Goal: Task Accomplishment & Management: Manage account settings

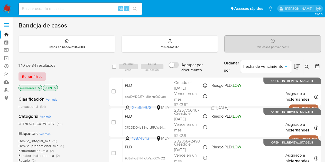
click at [34, 76] on span "Borrar filtros" at bounding box center [32, 76] width 20 height 7
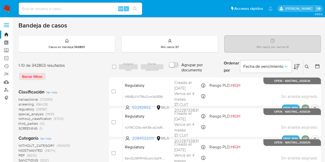
click at [307, 65] on icon at bounding box center [306, 67] width 4 height 4
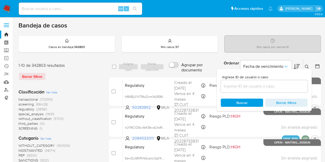
click at [260, 87] on input at bounding box center [263, 86] width 87 height 7
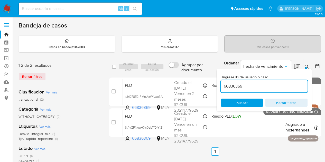
click at [306, 66] on icon at bounding box center [306, 67] width 4 height 4
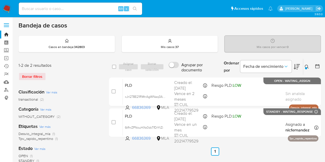
click at [309, 69] on button at bounding box center [307, 67] width 8 height 6
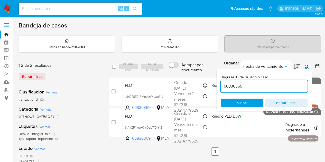
drag, startPoint x: 265, startPoint y: 86, endPoint x: 187, endPoint y: 74, distance: 78.7
click at [187, 74] on div "select-all-cases-checkbox Asignar caso Borrar selección Agrupar por documento O…" at bounding box center [215, 67] width 212 height 17
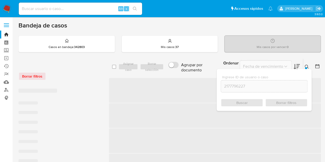
click at [305, 64] on button at bounding box center [307, 67] width 8 height 6
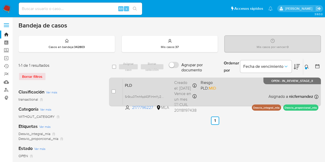
click at [170, 90] on div "PLD Sr9cu0Tmhfqd43FiHmYy2DZ0 2177796227 MLA Riesgo PLD: MID Creado el: 12/09/20…" at bounding box center [220, 92] width 195 height 26
click at [151, 83] on span "PLD" at bounding box center [147, 85] width 45 height 7
click at [162, 96] on span "Sr9cu0Tmhfqd43FiHmYy2DZ0" at bounding box center [146, 96] width 42 height 6
click at [154, 84] on span "PLD" at bounding box center [147, 85] width 45 height 7
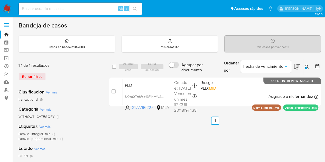
click at [306, 68] on icon at bounding box center [306, 67] width 4 height 4
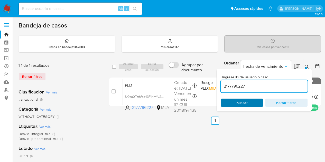
click at [235, 102] on span "Buscar" at bounding box center [241, 102] width 35 height 7
click at [307, 66] on icon at bounding box center [306, 67] width 4 height 4
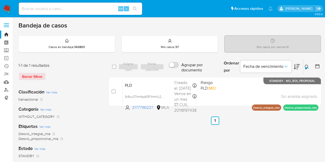
click at [307, 66] on icon at bounding box center [306, 67] width 4 height 4
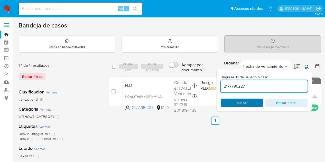
click at [248, 105] on span "Buscar" at bounding box center [241, 102] width 35 height 7
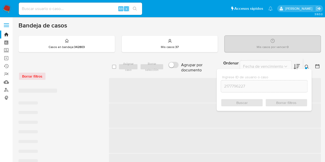
click at [307, 64] on button at bounding box center [307, 67] width 8 height 6
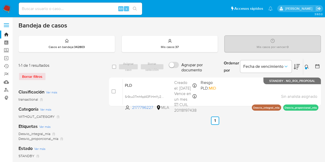
click at [305, 65] on icon at bounding box center [306, 67] width 4 height 4
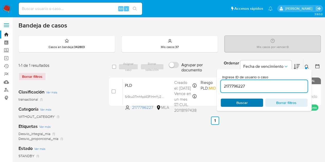
click at [248, 101] on span "Buscar" at bounding box center [241, 102] width 35 height 7
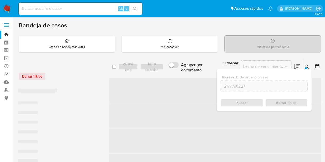
click at [308, 68] on icon at bounding box center [306, 67] width 4 height 4
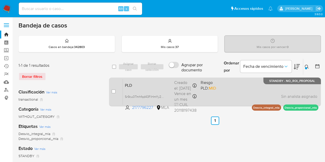
click at [164, 85] on span "PLD" at bounding box center [147, 85] width 45 height 7
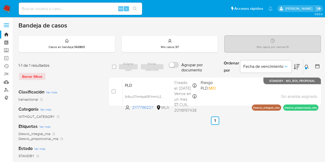
click at [309, 64] on button at bounding box center [307, 67] width 8 height 6
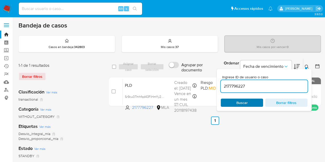
click at [250, 105] on span "Buscar" at bounding box center [241, 102] width 35 height 7
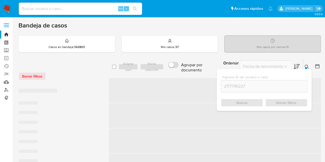
click at [306, 66] on icon at bounding box center [306, 67] width 4 height 4
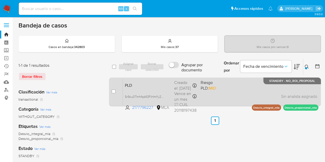
click at [144, 88] on span "PLD" at bounding box center [147, 85] width 45 height 7
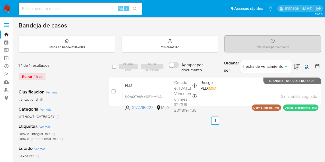
click at [305, 69] on button at bounding box center [307, 67] width 8 height 6
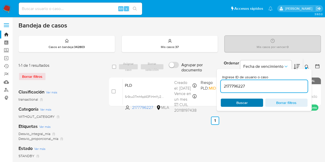
click at [251, 101] on span "Buscar" at bounding box center [241, 102] width 35 height 7
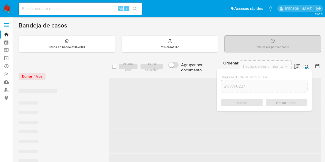
click at [305, 65] on icon at bounding box center [306, 67] width 4 height 4
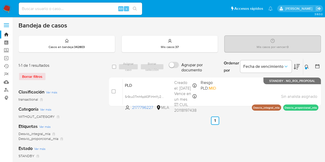
click at [309, 67] on button at bounding box center [307, 67] width 8 height 6
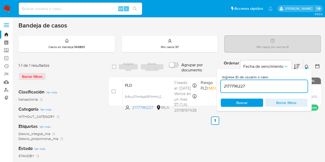
drag, startPoint x: 267, startPoint y: 85, endPoint x: 158, endPoint y: 75, distance: 109.6
click at [158, 75] on div "select-all-cases-checkbox Asignar caso Borrar selección Agrupar por documento O…" at bounding box center [215, 84] width 212 height 50
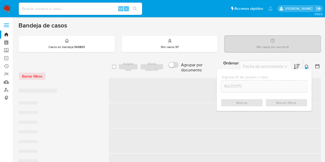
click at [308, 65] on icon at bounding box center [306, 67] width 4 height 4
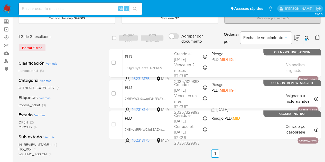
scroll to position [30, 0]
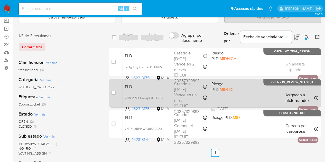
click at [148, 87] on span "PLD" at bounding box center [147, 86] width 45 height 7
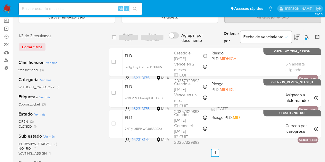
click at [305, 38] on div at bounding box center [306, 39] width 2 height 2
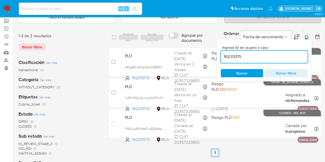
drag, startPoint x: 265, startPoint y: 55, endPoint x: 187, endPoint y: 42, distance: 79.0
click at [187, 42] on div "select-all-cases-checkbox Asignar caso Borrar selección Agrupar por documento O…" at bounding box center [215, 37] width 212 height 17
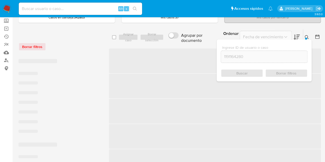
click at [306, 35] on icon at bounding box center [306, 37] width 4 height 4
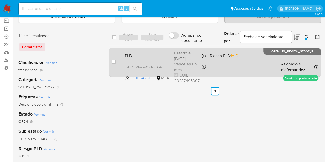
click at [174, 62] on div "PLD vMRZuLA8afxoXpBsxuK9Ye67 1191164280 MLA Riesgo PLD: MID Creado el: 12/09/20…" at bounding box center [220, 62] width 195 height 26
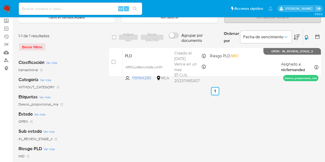
drag, startPoint x: 310, startPoint y: 36, endPoint x: 291, endPoint y: 53, distance: 25.4
click at [309, 36] on button at bounding box center [307, 37] width 8 height 6
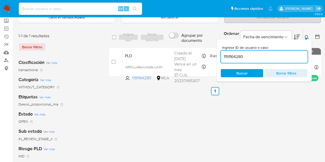
drag, startPoint x: 261, startPoint y: 54, endPoint x: 170, endPoint y: 43, distance: 91.2
click at [170, 43] on div "select-all-cases-checkbox Asignar caso Borrar selección Agrupar por documento O…" at bounding box center [215, 37] width 212 height 17
type input "714894973"
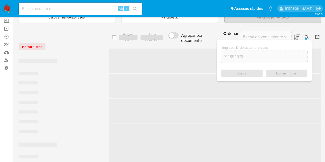
click at [306, 36] on icon at bounding box center [306, 37] width 4 height 4
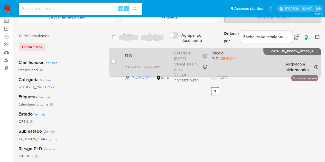
click at [156, 60] on div "PLD YGmksAQwFYjQsvqNRDTxbjix 714894973 MLA Riesgo PLD: MIDHIGH Creado el: 12/09…" at bounding box center [220, 62] width 195 height 26
click at [162, 66] on span "YGmksAQwFYjQsvqNRDTxbjix" at bounding box center [146, 67] width 43 height 6
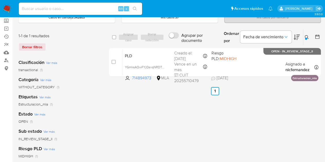
click at [305, 35] on icon at bounding box center [306, 37] width 4 height 4
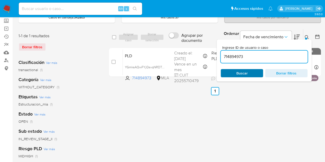
click at [249, 72] on span "Buscar" at bounding box center [241, 73] width 35 height 7
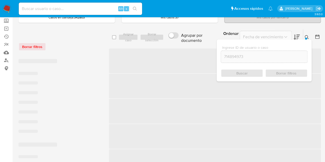
click at [304, 34] on button at bounding box center [307, 37] width 8 height 6
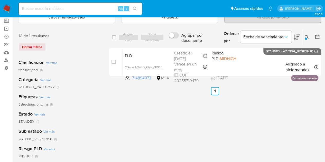
click at [306, 36] on icon at bounding box center [306, 37] width 4 height 4
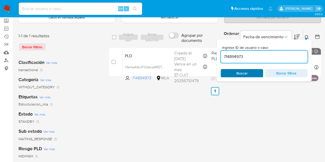
click at [254, 74] on span "Buscar" at bounding box center [241, 73] width 35 height 7
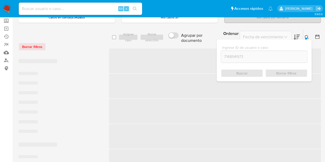
click at [305, 35] on icon at bounding box center [306, 37] width 4 height 4
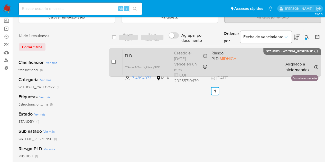
click at [111, 62] on input "checkbox" at bounding box center [113, 62] width 4 height 4
checkbox input "true"
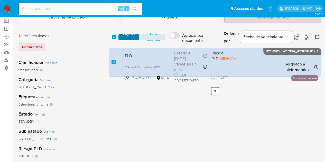
click at [127, 39] on span "Asignar 1 caso" at bounding box center [129, 37] width 16 height 5
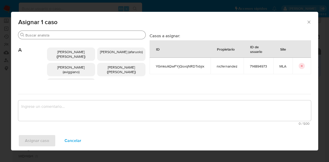
click at [66, 37] on input "Buscar" at bounding box center [84, 35] width 118 height 5
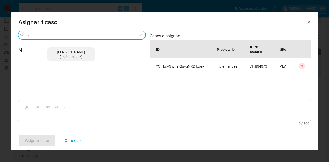
type input "nic"
click at [68, 56] on span "Nicolas Fernandez Allen (nicfernandez)" at bounding box center [70, 54] width 27 height 10
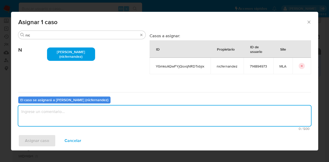
click at [83, 116] on textarea "assign-modal" at bounding box center [164, 115] width 292 height 21
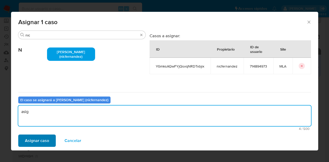
type textarea "asig"
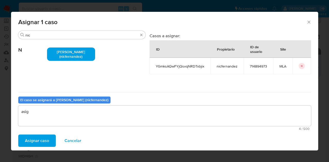
click at [38, 135] on span "Asignar caso" at bounding box center [37, 140] width 24 height 11
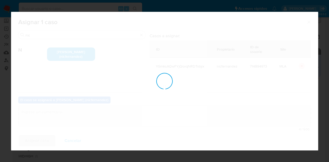
checkbox input "false"
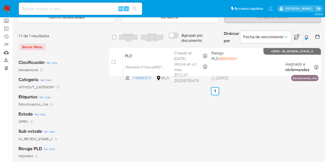
click at [309, 36] on button at bounding box center [307, 37] width 8 height 6
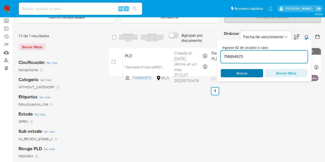
click at [249, 73] on span "Buscar" at bounding box center [241, 73] width 35 height 7
click at [307, 36] on icon at bounding box center [306, 37] width 4 height 4
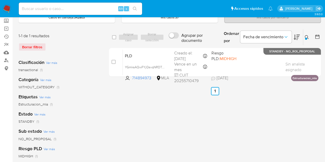
click at [306, 36] on icon at bounding box center [306, 37] width 4 height 4
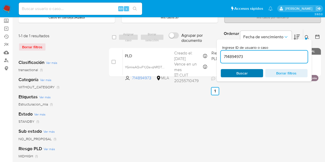
click at [248, 72] on span "Buscar" at bounding box center [241, 73] width 35 height 7
click at [306, 36] on icon at bounding box center [306, 37] width 4 height 4
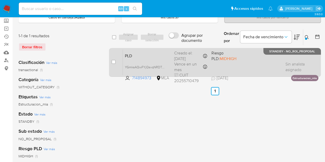
click at [149, 55] on span "PLD" at bounding box center [147, 55] width 45 height 7
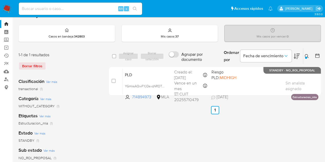
scroll to position [7, 0]
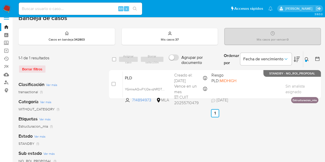
click at [303, 59] on button at bounding box center [307, 59] width 8 height 6
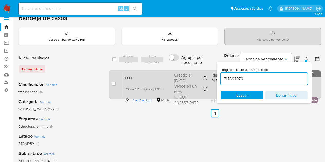
drag, startPoint x: 246, startPoint y: 80, endPoint x: 207, endPoint y: 73, distance: 40.0
click at [185, 69] on div "select-all-cases-checkbox Asignar caso Borrar selección Agrupar por documento O…" at bounding box center [215, 76] width 212 height 50
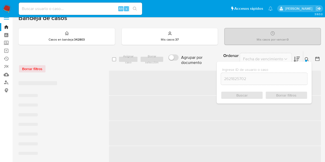
click at [306, 59] on icon at bounding box center [306, 59] width 4 height 4
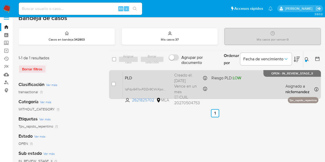
click at [156, 81] on div "PLD lqFdjx647ovFDZn9CVnXpoJm 2621825702 MLA Riesgo PLD: LOW Creado el: 12/09/20…" at bounding box center [220, 84] width 195 height 26
click at [145, 76] on span "PLD" at bounding box center [147, 77] width 45 height 7
click at [162, 88] on span "lqFdjx647ovFDZn9CVnXpoJm" at bounding box center [146, 89] width 42 height 6
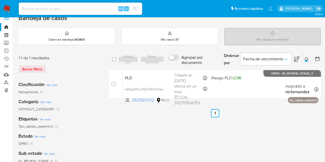
click at [308, 59] on icon at bounding box center [306, 59] width 4 height 4
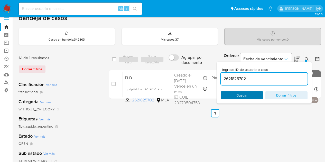
click at [255, 93] on span "Buscar" at bounding box center [241, 95] width 35 height 7
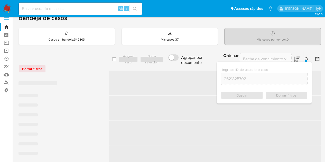
click at [306, 57] on icon at bounding box center [306, 59] width 4 height 4
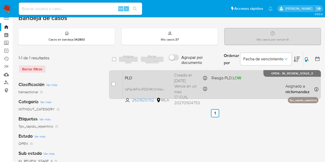
click at [158, 83] on div "PLD lqFdjx647ovFDZn9CVnXpoJm 2621825702 MLA Riesgo PLD: LOW Creado el: 12/09/20…" at bounding box center [220, 84] width 195 height 26
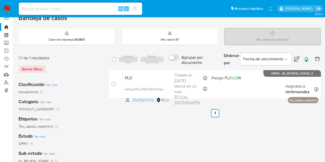
click at [305, 61] on div at bounding box center [306, 61] width 2 height 2
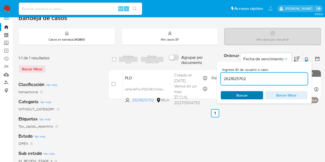
click at [251, 95] on span "Buscar" at bounding box center [241, 95] width 35 height 7
click at [306, 59] on icon at bounding box center [306, 59] width 4 height 4
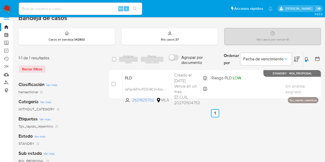
click at [306, 59] on icon at bounding box center [306, 59] width 4 height 4
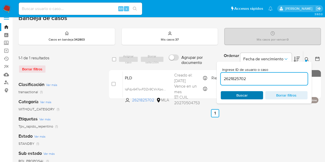
click at [249, 92] on span "Buscar" at bounding box center [241, 95] width 35 height 7
click at [303, 58] on div "Ingrese ID de usuario o caso 2621825702 Buscar Borrar filtros" at bounding box center [307, 59] width 9 height 16
click at [305, 60] on div at bounding box center [306, 61] width 2 height 2
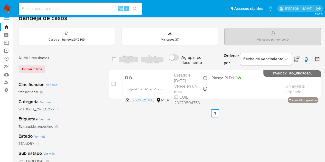
click at [308, 58] on icon at bounding box center [306, 59] width 4 height 4
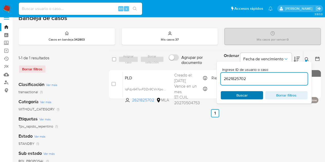
click at [245, 95] on span "Buscar" at bounding box center [241, 95] width 11 height 8
click at [306, 58] on icon at bounding box center [306, 59] width 4 height 4
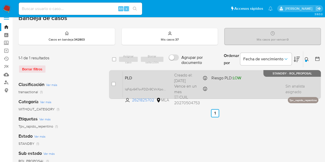
click at [147, 81] on div "PLD lqFdjx647ovFDZn9CVnXpoJm 2621825702 MLA Riesgo PLD: LOW Creado el: 12/09/20…" at bounding box center [220, 84] width 195 height 26
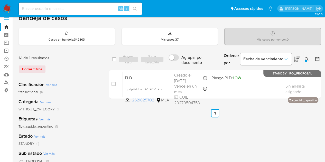
click at [308, 59] on icon at bounding box center [306, 59] width 4 height 4
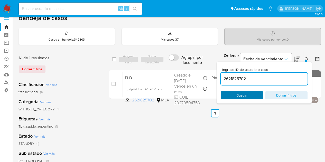
click at [249, 93] on span "Buscar" at bounding box center [241, 95] width 35 height 7
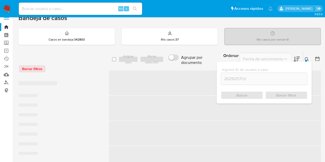
click at [308, 59] on icon at bounding box center [306, 59] width 4 height 4
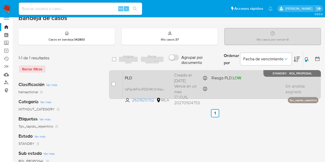
click at [149, 80] on span "PLD" at bounding box center [147, 77] width 45 height 7
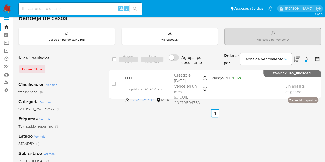
click at [306, 59] on icon at bounding box center [306, 59] width 4 height 4
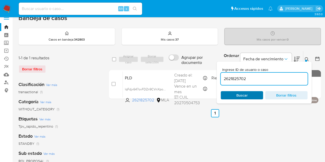
click at [260, 91] on button "Buscar" at bounding box center [241, 95] width 42 height 8
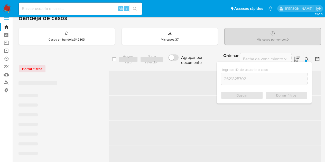
click at [309, 58] on button at bounding box center [307, 59] width 8 height 6
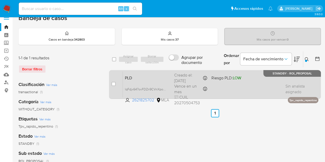
click at [156, 78] on span "PLD" at bounding box center [147, 77] width 45 height 7
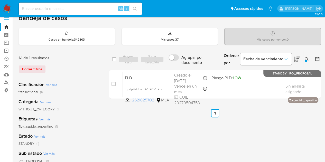
click at [152, 143] on div "select-all-cases-checkbox Asignar caso Borrar selección Agrupar por documento O…" at bounding box center [215, 163] width 212 height 225
drag, startPoint x: 307, startPoint y: 58, endPoint x: 299, endPoint y: 63, distance: 9.0
click at [307, 58] on icon at bounding box center [306, 59] width 4 height 4
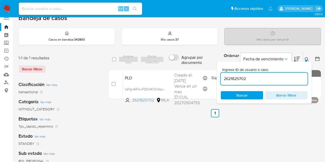
drag, startPoint x: 256, startPoint y: 77, endPoint x: 180, endPoint y: 63, distance: 77.3
click at [180, 63] on div "select-all-cases-checkbox Asignar caso Borrar selección Agrupar por documento O…" at bounding box center [215, 59] width 212 height 17
type input "1443835100"
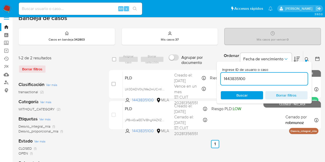
click at [307, 59] on icon at bounding box center [306, 59] width 4 height 4
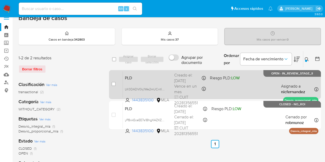
click at [149, 79] on span "PLD" at bounding box center [147, 77] width 45 height 7
click at [164, 87] on span "LK0DADV0kj1We2mUCrrtlAUw" at bounding box center [147, 89] width 44 height 6
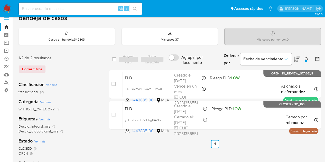
click at [304, 60] on button at bounding box center [307, 59] width 8 height 6
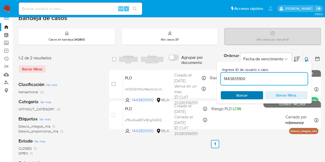
click at [245, 94] on span "Buscar" at bounding box center [241, 95] width 11 height 8
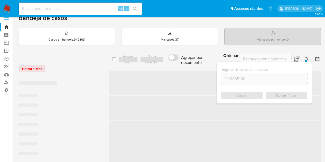
click at [306, 57] on icon at bounding box center [306, 59] width 4 height 4
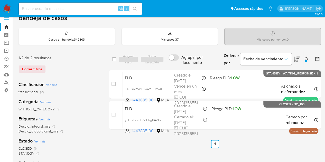
click at [308, 59] on icon at bounding box center [306, 59] width 4 height 4
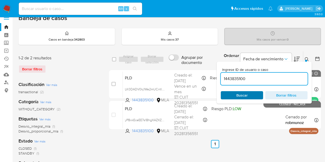
click at [244, 97] on span "Buscar" at bounding box center [241, 95] width 11 height 8
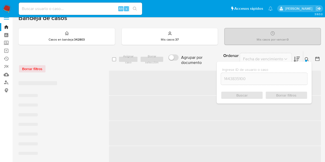
click at [307, 59] on icon at bounding box center [306, 59] width 4 height 4
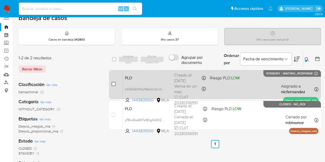
click at [114, 83] on input "checkbox" at bounding box center [113, 84] width 4 height 4
checkbox input "true"
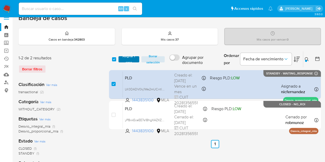
click at [124, 62] on span "Asignar 1 caso" at bounding box center [129, 59] width 16 height 5
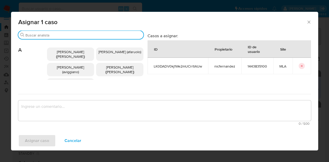
click at [64, 37] on input "Buscar" at bounding box center [83, 35] width 116 height 5
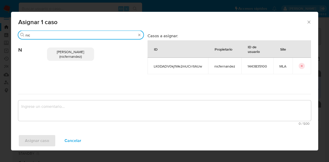
type input "nic"
click at [73, 59] on p "Nicolas Fernandez Allen (nicfernandez)" at bounding box center [70, 53] width 47 height 13
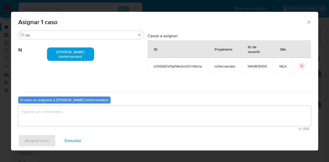
click at [99, 114] on textarea "assign-modal" at bounding box center [164, 115] width 292 height 21
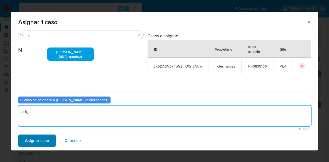
type textarea "asig"
click at [39, 136] on span "Asignar caso" at bounding box center [37, 140] width 24 height 11
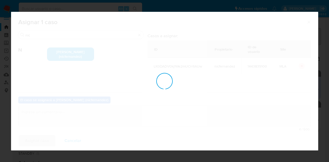
checkbox input "false"
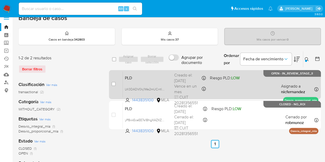
click at [166, 82] on div "PLD LK0DADV0kj1We2mUCrrtlAUw 1443835100 MLA Riesgo PLD: LOW Creado el: 12/09/20…" at bounding box center [220, 84] width 195 height 26
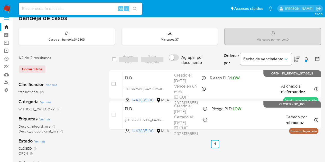
click at [306, 57] on icon at bounding box center [306, 59] width 4 height 4
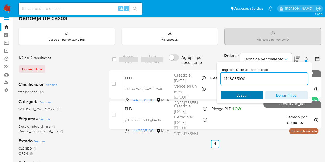
click at [256, 92] on span "Buscar" at bounding box center [241, 95] width 35 height 7
click at [308, 61] on icon at bounding box center [306, 59] width 4 height 4
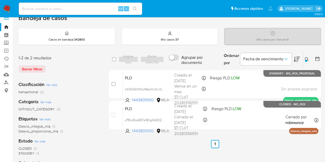
drag, startPoint x: 308, startPoint y: 59, endPoint x: 293, endPoint y: 68, distance: 17.5
click at [307, 59] on icon at bounding box center [306, 59] width 4 height 4
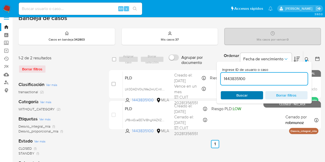
click at [244, 99] on span "Buscar" at bounding box center [241, 95] width 11 height 8
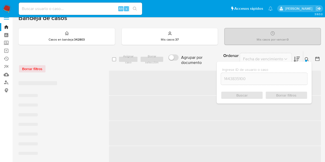
click at [307, 60] on icon at bounding box center [306, 59] width 4 height 4
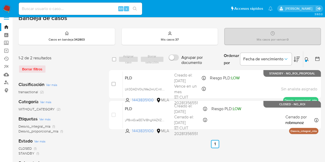
click at [302, 61] on div "Ordenar por Fecha de vencimiento" at bounding box center [260, 59] width 83 height 16
click at [305, 61] on div at bounding box center [306, 61] width 2 height 2
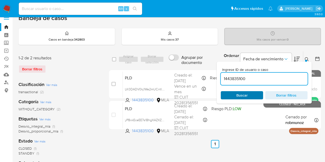
click at [251, 95] on span "Buscar" at bounding box center [241, 95] width 35 height 7
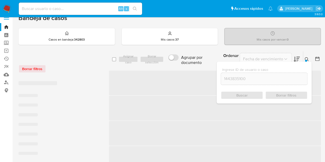
click at [306, 58] on icon at bounding box center [306, 59] width 4 height 4
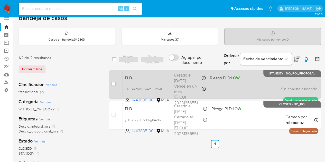
click at [131, 79] on span "PLD" at bounding box center [147, 77] width 45 height 7
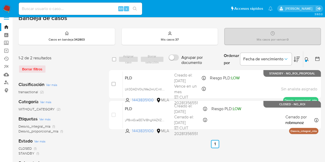
click at [307, 57] on icon at bounding box center [306, 59] width 4 height 4
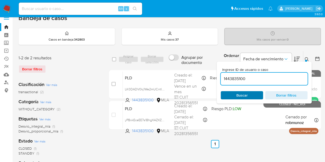
click at [247, 94] on span "Buscar" at bounding box center [241, 95] width 35 height 7
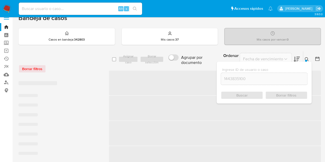
click at [306, 58] on icon at bounding box center [306, 59] width 4 height 4
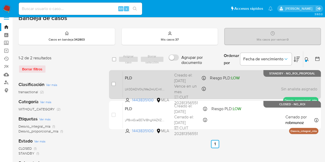
click at [147, 79] on span "PLD" at bounding box center [147, 77] width 45 height 7
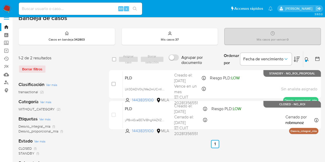
click at [123, 161] on div "select-all-cases-checkbox Asignar caso Borrar selección Agrupar por documento O…" at bounding box center [215, 163] width 212 height 225
click at [103, 145] on div "1-2 de 2 resultados Borrar filtros Clasificación Ver más transactional (2) Cate…" at bounding box center [169, 163] width 302 height 225
click at [6, 26] on link "Bandeja" at bounding box center [30, 27] width 61 height 8
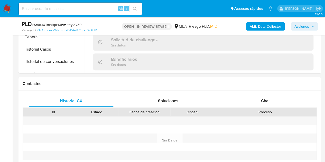
scroll to position [267, 0]
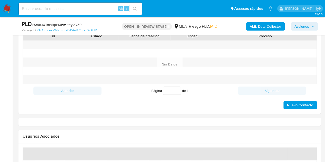
select select "10"
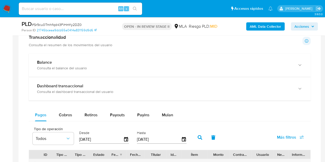
scroll to position [337, 0]
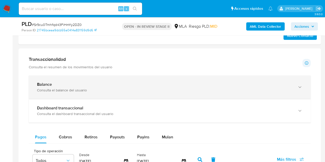
click at [149, 94] on div "Balance Consulta el balance del usuario" at bounding box center [170, 86] width 282 height 23
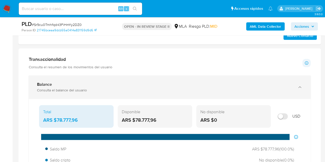
click at [149, 92] on div "Balance Consulta el balance del usuario" at bounding box center [170, 86] width 282 height 23
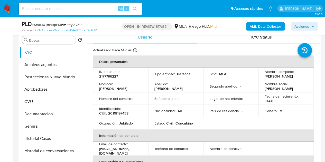
scroll to position [97, 0]
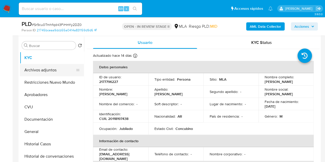
click at [50, 72] on button "Archivos adjuntos" at bounding box center [50, 70] width 60 height 12
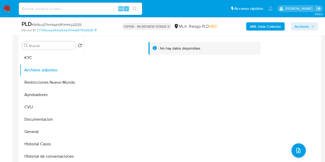
click at [111, 76] on div "No hay datos disponibles" at bounding box center [201, 101] width 235 height 131
click at [36, 59] on button "KYC" at bounding box center [50, 58] width 60 height 12
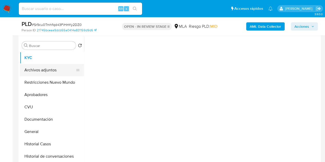
click at [40, 70] on button "Archivos adjuntos" at bounding box center [50, 70] width 60 height 12
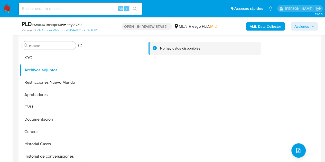
click at [250, 27] on b "AML Data Collector" at bounding box center [264, 26] width 31 height 8
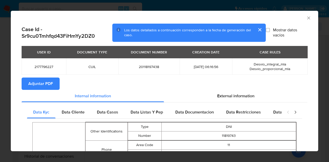
click at [295, 87] on section "Adjuntar PDF" at bounding box center [164, 84] width 285 height 12
click at [52, 86] on span "Adjuntar PDF" at bounding box center [40, 83] width 25 height 11
click at [306, 19] on icon "Cerrar ventana" at bounding box center [308, 17] width 5 height 5
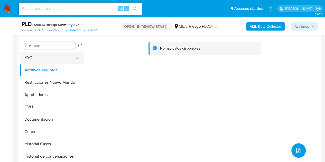
click at [54, 56] on button "KYC" at bounding box center [50, 58] width 60 height 12
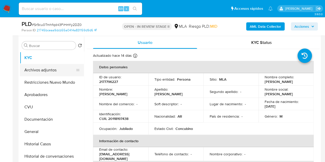
click at [51, 74] on button "Archivos adjuntos" at bounding box center [50, 70] width 60 height 12
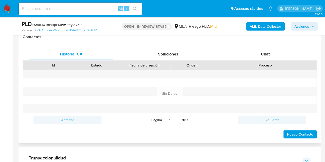
scroll to position [232, 0]
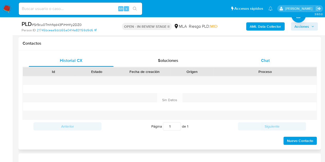
click at [273, 64] on div "Chat" at bounding box center [265, 60] width 85 height 12
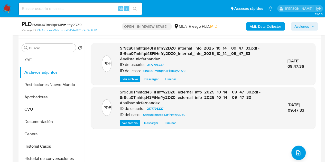
scroll to position [93, 0]
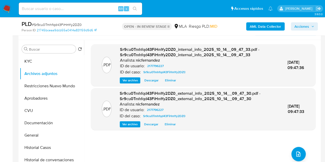
click at [128, 123] on span "Ver archivo" at bounding box center [129, 124] width 15 height 5
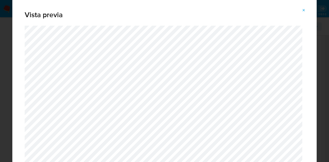
click at [306, 9] on button "Attachment preview" at bounding box center [303, 10] width 11 height 8
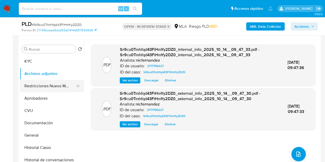
click at [44, 85] on button "Restricciones Nuevo Mundo" at bounding box center [50, 86] width 60 height 12
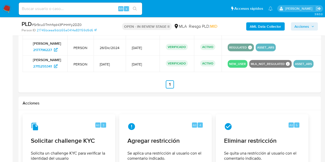
scroll to position [828, 0]
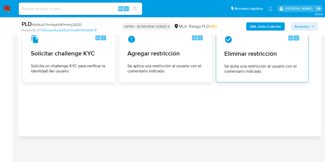
click at [263, 65] on span "Se quita una restricción al usuario con el comentario indicado." at bounding box center [261, 69] width 75 height 10
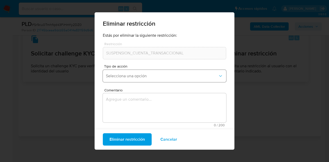
click at [166, 73] on button "Selecciona una opción" at bounding box center [164, 76] width 123 height 12
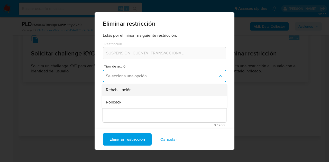
click at [149, 91] on div "Rehabilitación" at bounding box center [163, 90] width 114 height 12
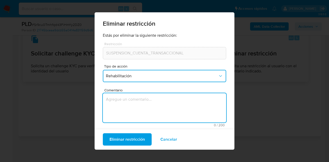
click at [140, 105] on textarea "Comentario" at bounding box center [164, 107] width 123 height 29
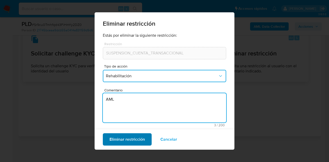
type textarea "AML"
click at [118, 140] on span "Eliminar restricción" at bounding box center [126, 139] width 35 height 11
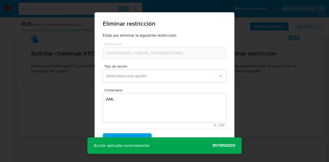
click at [226, 146] on span "Entendido" at bounding box center [223, 146] width 23 height 0
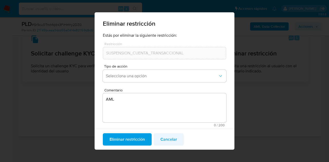
click at [167, 138] on span "Cancelar" at bounding box center [168, 139] width 17 height 11
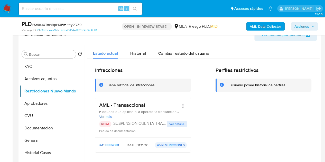
scroll to position [77, 0]
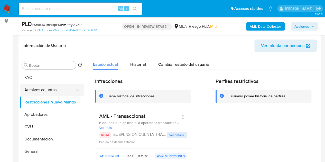
click at [43, 91] on button "Archivos adjuntos" at bounding box center [50, 90] width 60 height 12
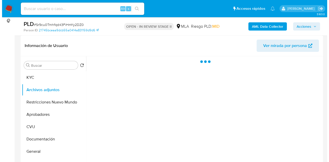
scroll to position [97, 0]
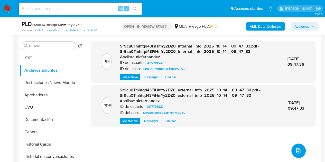
click at [301, 150] on button "upload-file" at bounding box center [298, 150] width 14 height 14
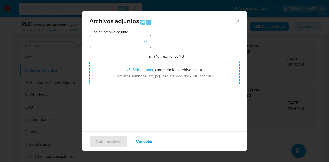
drag, startPoint x: 131, startPoint y: 34, endPoint x: 134, endPoint y: 39, distance: 5.7
click at [131, 34] on div "Tipo de archivo adjunto" at bounding box center [120, 39] width 62 height 18
click at [140, 44] on button "button" at bounding box center [120, 41] width 62 height 12
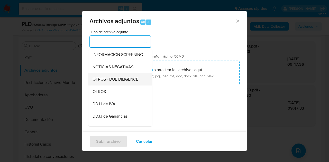
scroll to position [63, 0]
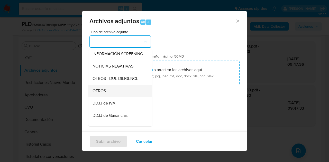
click at [109, 95] on div "OTROS" at bounding box center [118, 91] width 52 height 12
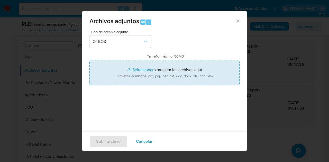
click at [126, 70] on input "Tamaño máximo: 50MB Seleccionar archivos" at bounding box center [164, 73] width 150 height 25
type input "C:\fakepath\Factura.png"
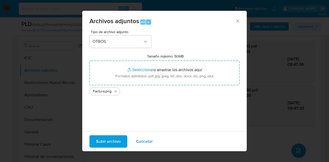
click at [102, 144] on span "Subir archivo" at bounding box center [108, 141] width 24 height 11
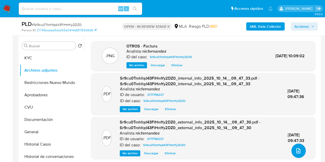
click at [298, 149] on icon "upload-file" at bounding box center [298, 150] width 4 height 5
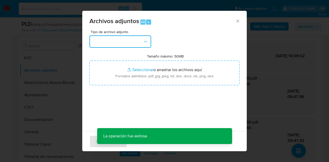
click at [128, 38] on button "button" at bounding box center [120, 41] width 62 height 12
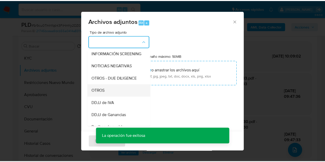
scroll to position [70, 0]
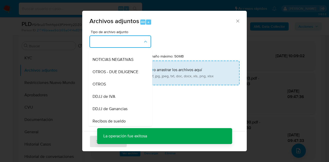
drag, startPoint x: 113, startPoint y: 88, endPoint x: 121, endPoint y: 83, distance: 8.8
click at [113, 88] on div "OTROS" at bounding box center [118, 84] width 52 height 12
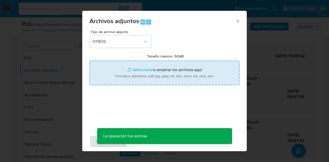
click at [133, 69] on input "Tamaño máximo: 50MB Seleccionar archivos" at bounding box center [164, 73] width 150 height 25
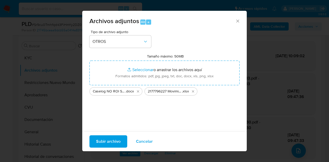
click at [108, 140] on span "Subir archivo" at bounding box center [108, 141] width 24 height 11
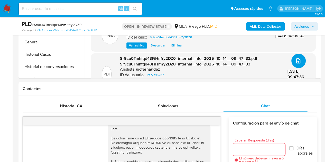
scroll to position [148, 0]
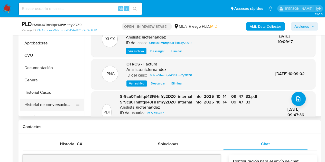
click at [50, 103] on button "Historial de conversaciones" at bounding box center [50, 105] width 60 height 12
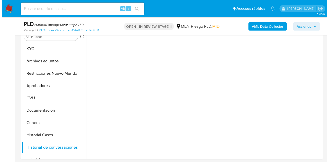
scroll to position [99, 0]
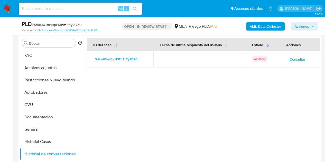
click at [299, 62] on span "Consultar" at bounding box center [297, 59] width 16 height 7
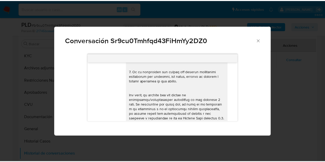
scroll to position [0, 0]
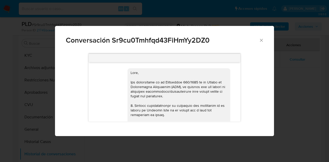
drag, startPoint x: 264, startPoint y: 39, endPoint x: 258, endPoint y: 42, distance: 6.1
click at [263, 39] on div "Conversación Sr9cu0Tmhfqd43FiHmYy2DZ0" at bounding box center [164, 38] width 219 height 24
click at [258, 41] on icon "Cerrar" at bounding box center [260, 40] width 5 height 5
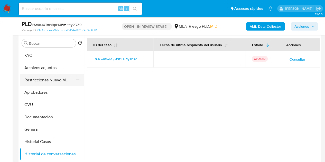
click at [34, 81] on button "Restricciones Nuevo Mundo" at bounding box center [50, 80] width 60 height 12
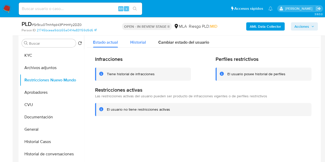
click at [137, 45] on div "Historial" at bounding box center [138, 41] width 16 height 14
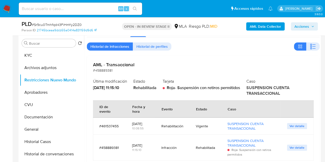
scroll to position [4, 0]
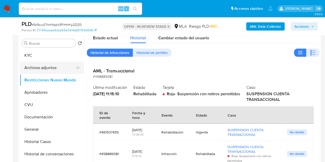
click at [41, 66] on button "Archivos adjuntos" at bounding box center [50, 68] width 60 height 12
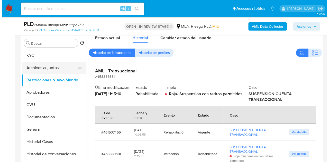
scroll to position [0, 0]
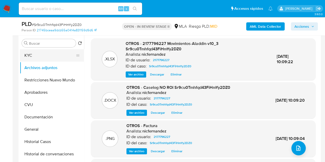
click at [44, 53] on button "KYC" at bounding box center [50, 55] width 60 height 12
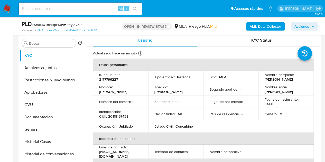
click at [93, 123] on td "Ocupación : Jubilado" at bounding box center [120, 126] width 55 height 12
click at [39, 69] on button "Archivos adjuntos" at bounding box center [50, 68] width 60 height 12
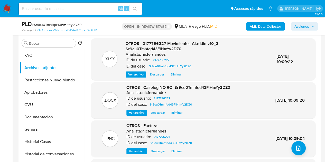
click at [132, 108] on div "OTROS - Caselog NO ROI Sr9cu0Tmhfqd43FiHmYy2DZ0 Analista: nicfernandez ID de us…" at bounding box center [178, 100] width 104 height 31
click at [135, 112] on span "Ver archivo" at bounding box center [136, 112] width 15 height 5
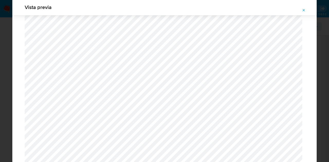
scroll to position [555, 0]
click at [304, 10] on icon "Attachment preview" at bounding box center [303, 10] width 2 height 2
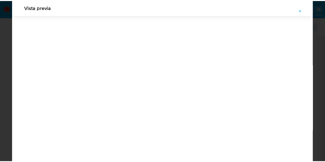
scroll to position [16, 0]
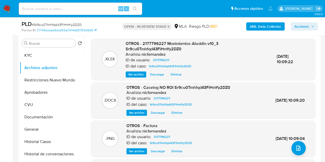
click at [305, 26] on span "Acciones" at bounding box center [301, 26] width 15 height 8
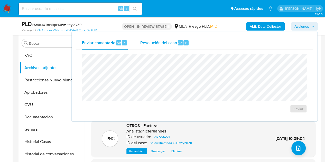
click at [172, 46] on div "Resolución del caso Alt r" at bounding box center [164, 42] width 49 height 13
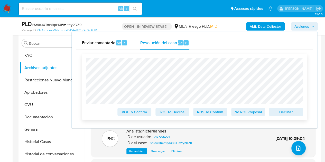
click at [246, 111] on span "No ROI Proposal" at bounding box center [248, 111] width 27 height 7
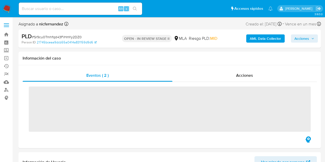
click at [56, 7] on input at bounding box center [80, 8] width 123 height 7
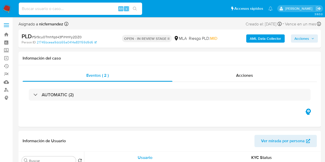
paste input "248073974"
type input "248073974"
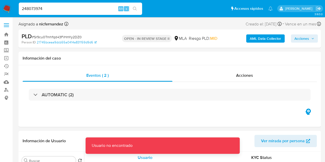
select select "10"
click at [56, 7] on input "248073974" at bounding box center [80, 8] width 123 height 7
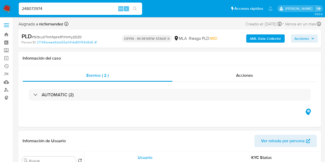
type input "248073974"
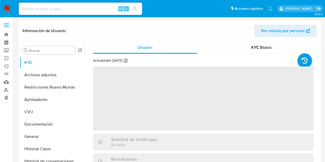
select select "10"
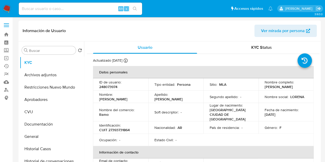
scroll to position [16, 0]
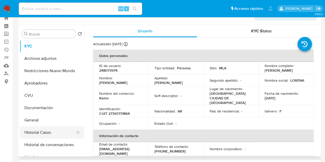
click at [53, 134] on button "Historial Casos" at bounding box center [50, 132] width 60 height 12
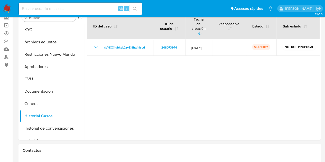
scroll to position [15, 0]
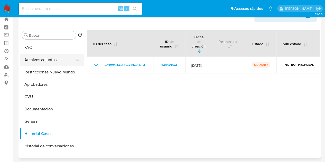
click at [49, 56] on button "Archivos adjuntos" at bounding box center [50, 60] width 60 height 12
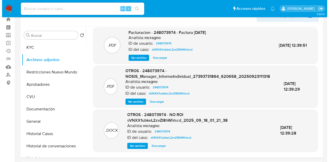
scroll to position [50, 0]
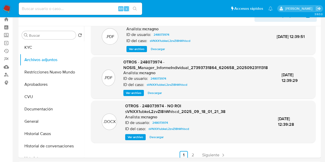
click at [135, 136] on span "Ver archivo" at bounding box center [135, 136] width 15 height 5
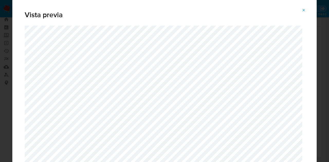
drag, startPoint x: 306, startPoint y: 12, endPoint x: 285, endPoint y: 32, distance: 29.1
click at [306, 12] on button "Attachment preview" at bounding box center [303, 10] width 11 height 8
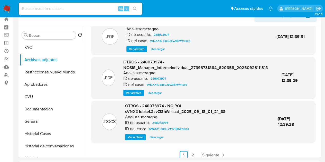
click at [133, 139] on span "Ver archivo" at bounding box center [135, 136] width 15 height 5
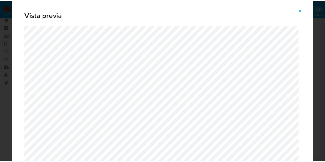
scroll to position [16, 0]
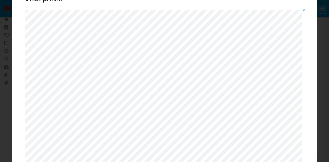
click at [301, 9] on icon "Attachment preview" at bounding box center [303, 10] width 4 height 4
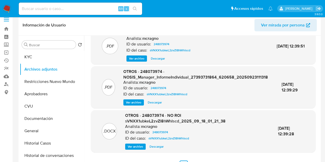
scroll to position [0, 0]
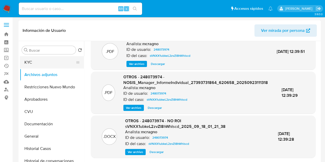
click at [47, 59] on button "KYC" at bounding box center [50, 62] width 60 height 12
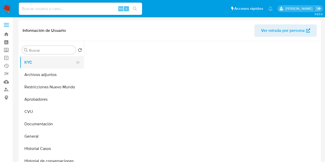
scroll to position [0, 0]
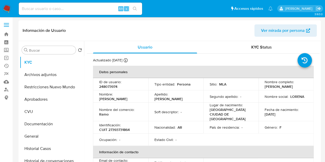
click at [113, 88] on p "248073974" at bounding box center [108, 86] width 18 height 5
copy p "248073974"
click at [120, 103] on td "Nombre : Lorena Rocio" at bounding box center [120, 96] width 55 height 12
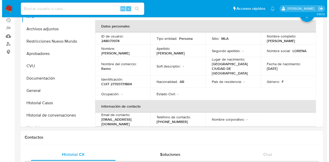
scroll to position [12, 0]
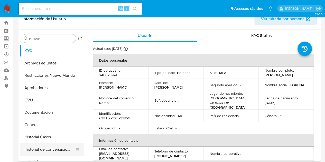
click at [45, 148] on button "Historial de conversaciones" at bounding box center [50, 149] width 60 height 12
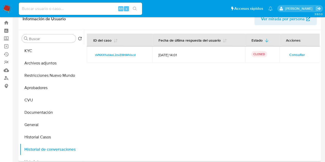
click at [293, 57] on span "Consultar" at bounding box center [297, 54] width 16 height 7
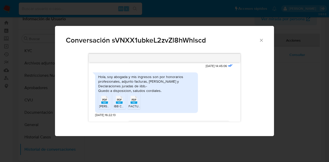
scroll to position [285, 0]
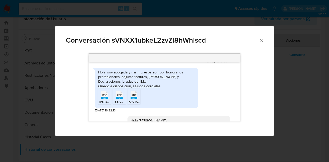
click at [111, 80] on div "Hola, soy abogada y mis ingresos son por honorarios profesionales, adjunto fact…" at bounding box center [146, 79] width 97 height 19
drag, startPoint x: 98, startPoint y: 78, endPoint x: 119, endPoint y: 82, distance: 21.0
click at [119, 82] on div "Hola, soy abogada y mis ingresos son por honorarios profesionales, adjunto fact…" at bounding box center [146, 79] width 97 height 19
copy div "Hola, soy abogada y mis ingresos son por honorarios profesionales"
click at [111, 82] on div "Hola, soy abogada y mis ingresos son por honorarios profesionales, adjunto fact…" at bounding box center [146, 79] width 97 height 19
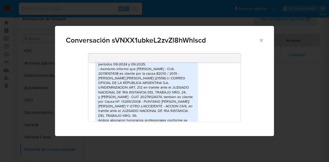
scroll to position [564, 0]
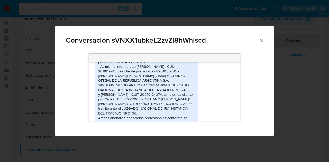
click at [122, 81] on div "Hola Reitero que trabajo como abogada profesional (ofrezco servicios juridicos)…" at bounding box center [146, 77] width 97 height 93
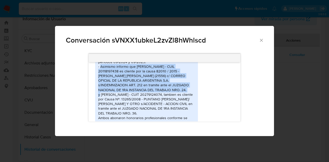
drag, startPoint x: 100, startPoint y: 76, endPoint x: 135, endPoint y: 98, distance: 40.9
click at [135, 98] on div "Hola Reitero que trabajo como abogada profesional (ofrezco servicios juridicos)…" at bounding box center [146, 77] width 97 height 93
copy div "Asimismo informo que Roberto Sergio Ocampo - CUIL 20118197438 es cliente por la…"
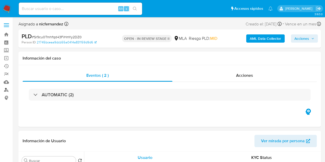
click at [7, 91] on link "Buscador de personas" at bounding box center [30, 90] width 61 height 8
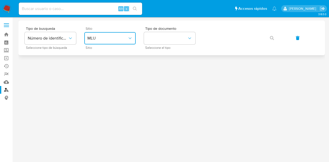
click at [113, 40] on span "MLU" at bounding box center [107, 38] width 40 height 5
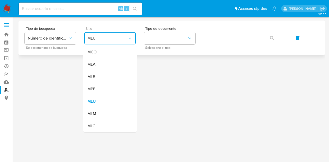
click at [117, 62] on div "MLA" at bounding box center [108, 64] width 42 height 12
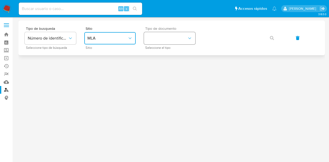
click at [156, 38] on button "identificationType" at bounding box center [169, 38] width 51 height 12
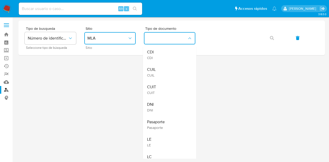
drag, startPoint x: 163, startPoint y: 69, endPoint x: 174, endPoint y: 64, distance: 12.1
click at [164, 69] on div "CUIL CUIL" at bounding box center [168, 71] width 42 height 17
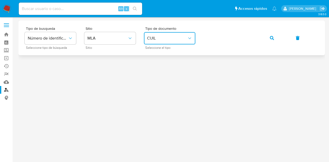
click at [273, 37] on icon "button" at bounding box center [272, 38] width 4 height 4
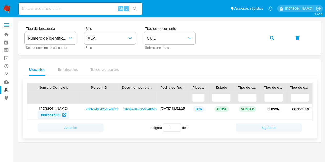
click at [48, 116] on span "1888996959" at bounding box center [51, 115] width 20 height 8
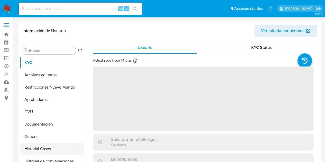
click at [41, 149] on button "Historial Casos" at bounding box center [50, 149] width 60 height 12
select select "10"
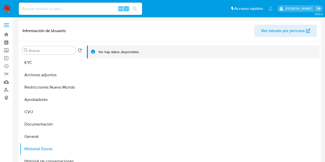
click at [266, 28] on span "Ver mirada por persona" at bounding box center [283, 31] width 44 height 12
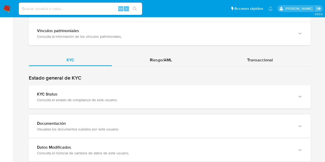
scroll to position [446, 0]
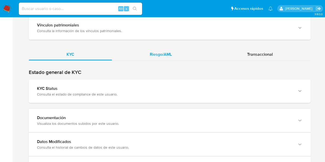
click at [162, 55] on span "Riesgo/AML" at bounding box center [161, 54] width 22 height 6
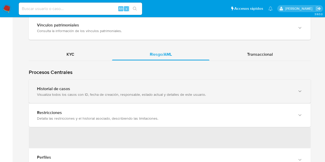
click at [50, 90] on div "Historial de casos" at bounding box center [164, 88] width 255 height 5
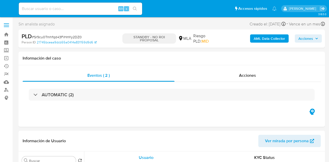
select select "10"
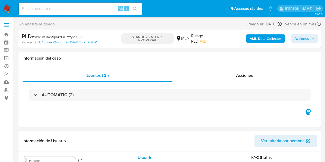
select select "10"
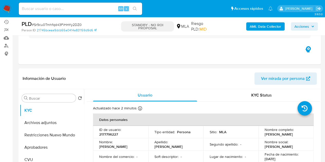
scroll to position [85, 0]
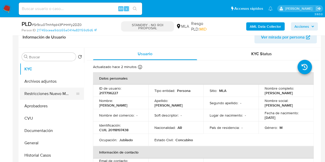
click at [39, 95] on button "Restricciones Nuevo Mundo" at bounding box center [50, 94] width 60 height 12
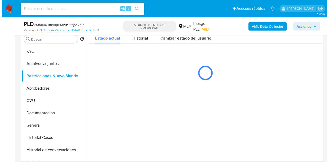
scroll to position [94, 0]
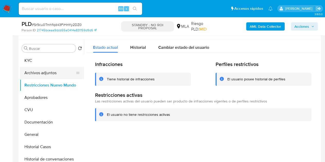
click at [33, 70] on button "Archivos adjuntos" at bounding box center [50, 73] width 60 height 12
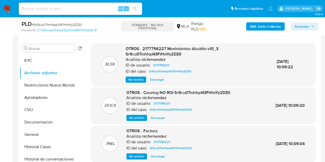
click at [140, 117] on span "Ver archivo" at bounding box center [136, 117] width 15 height 5
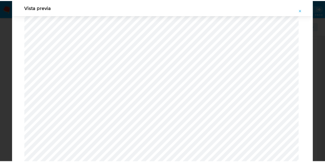
scroll to position [0, 0]
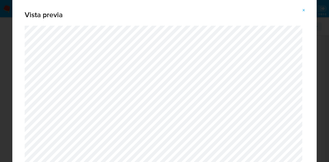
click at [303, 10] on icon "Attachment preview" at bounding box center [303, 10] width 2 height 2
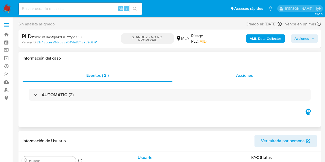
select select "10"
click at [258, 73] on div "Acciones" at bounding box center [244, 75] width 144 height 12
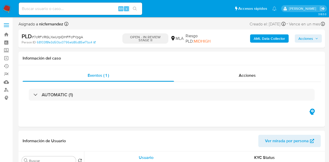
select select "10"
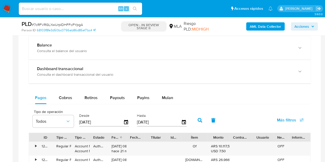
scroll to position [427, 0]
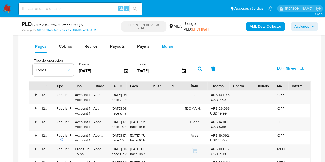
click at [168, 45] on span "Mulan" at bounding box center [167, 46] width 11 height 6
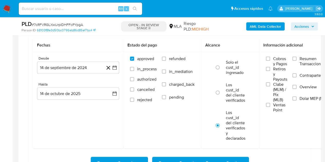
scroll to position [460, 0]
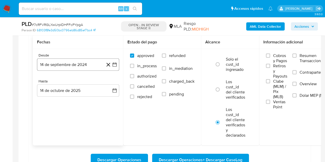
click at [63, 66] on button "14 de septiembre de 2024" at bounding box center [78, 64] width 82 height 12
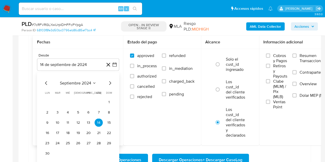
click at [107, 83] on icon "Mes siguiente" at bounding box center [110, 83] width 6 height 6
click at [108, 83] on icon "Mes siguiente" at bounding box center [110, 83] width 6 height 6
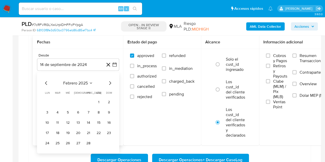
click at [108, 83] on icon "Mes siguiente" at bounding box center [110, 83] width 6 height 6
click at [80, 101] on button "1" at bounding box center [78, 102] width 8 height 8
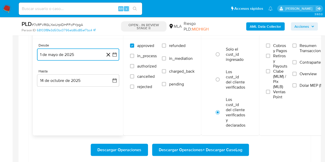
scroll to position [469, 0]
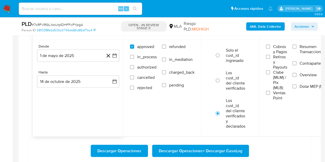
click at [87, 105] on div "Fechas Desde 1 [PERSON_NAME] de 2025 [DATE] Hasta 14 de octubre de 2025 [DATE]" at bounding box center [78, 81] width 90 height 110
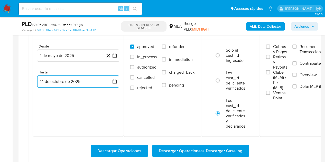
click at [76, 82] on button "14 de octubre de 2025" at bounding box center [78, 81] width 82 height 12
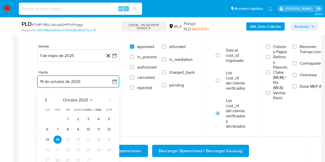
click at [45, 99] on icon "Mes anterior" at bounding box center [46, 100] width 6 height 6
click at [59, 157] on button "30" at bounding box center [57, 160] width 8 height 8
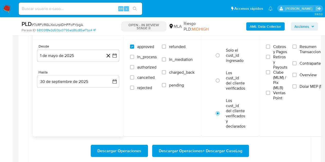
click at [53, 122] on div "Fechas Desde 1 [PERSON_NAME] de 2025 [DATE] Hasta 30 de septiembre de 2025 [DAT…" at bounding box center [78, 81] width 90 height 110
click at [174, 45] on span "refunded" at bounding box center [177, 46] width 16 height 5
click at [166, 45] on input "refunded" at bounding box center [164, 46] width 4 height 4
checkbox input "true"
click at [300, 85] on label "Dolar MEP (MLA)" at bounding box center [311, 90] width 39 height 12
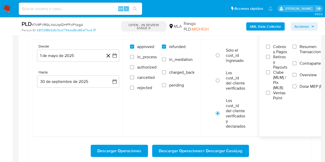
click at [296, 85] on input "Dolar MEP (MLA)" at bounding box center [294, 86] width 4 height 4
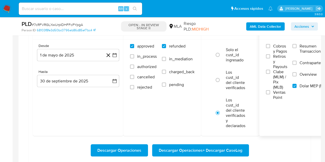
scroll to position [472, 0]
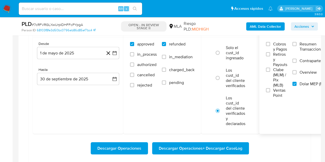
click at [184, 148] on span "Descargar Operaciones + Descargar CaseLog" at bounding box center [200, 147] width 83 height 11
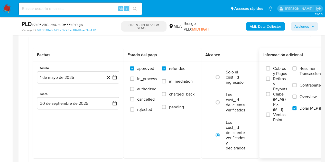
scroll to position [433, 0]
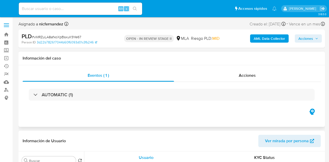
select select "10"
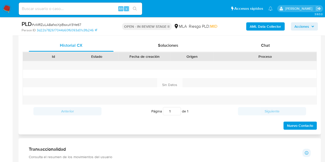
scroll to position [246, 0]
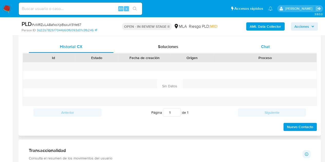
click at [274, 46] on div "Chat" at bounding box center [265, 47] width 85 height 12
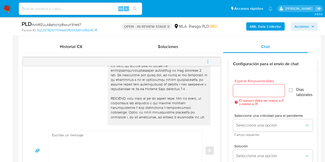
scroll to position [0, 0]
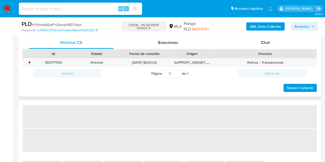
scroll to position [248, 0]
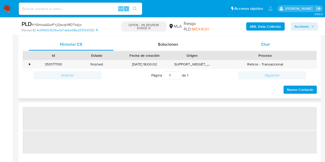
select select "10"
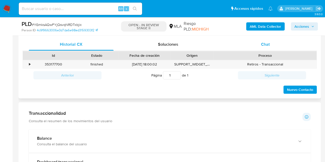
click at [263, 46] on span "Chat" at bounding box center [265, 44] width 9 height 6
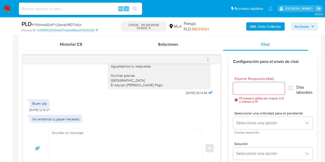
scroll to position [547, 0]
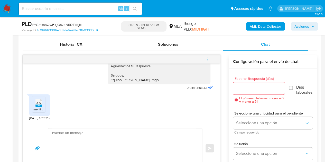
click at [42, 104] on rect at bounding box center [38, 105] width 7 height 2
drag, startPoint x: 87, startPoint y: 90, endPoint x: 113, endPoint y: 91, distance: 25.7
click at [87, 90] on div "[PERSON_NAME], Esperamos que te encuentres muy bien. Necesitamos por favor que …" at bounding box center [121, 33] width 185 height 118
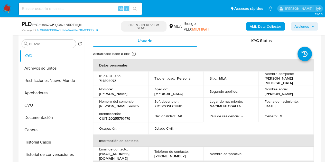
scroll to position [97, 0]
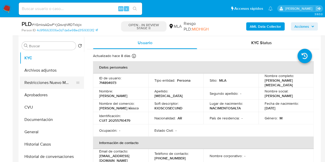
click at [21, 83] on button "Restricciones Nuevo Mundo" at bounding box center [50, 82] width 60 height 12
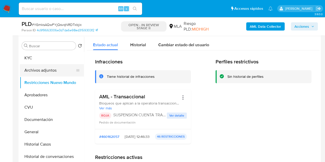
click at [34, 72] on button "Archivos adjuntos" at bounding box center [50, 70] width 60 height 12
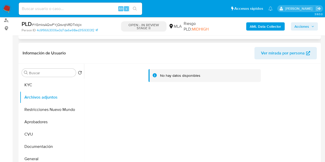
scroll to position [66, 0]
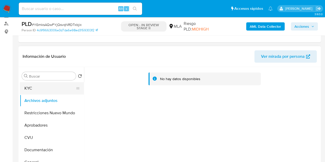
click at [34, 90] on button "KYC" at bounding box center [50, 88] width 60 height 12
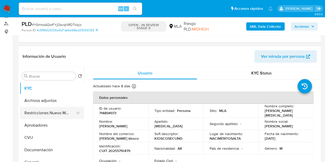
drag, startPoint x: 101, startPoint y: 121, endPoint x: 68, endPoint y: 117, distance: 33.4
click at [101, 121] on p "Nombre :" at bounding box center [106, 121] width 14 height 5
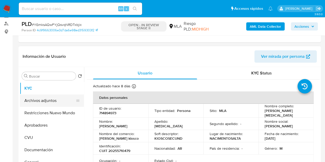
click at [48, 102] on button "Archivos adjuntos" at bounding box center [50, 100] width 60 height 12
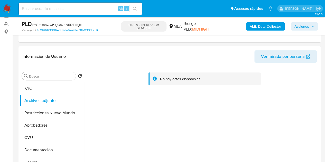
click at [253, 25] on b "AML Data Collector" at bounding box center [264, 26] width 31 height 8
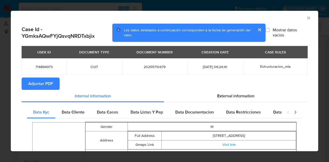
click at [49, 83] on span "Adjuntar PDF" at bounding box center [40, 83] width 25 height 11
click at [306, 16] on icon "Cerrar ventana" at bounding box center [308, 17] width 5 height 5
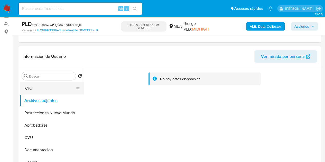
click at [38, 87] on button "KYC" at bounding box center [50, 88] width 60 height 12
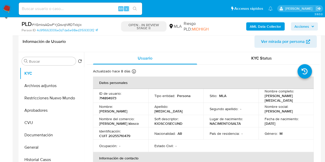
scroll to position [78, 0]
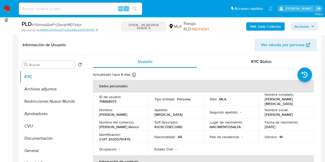
click at [269, 48] on span "Ver mirada por persona" at bounding box center [283, 45] width 44 height 12
click at [53, 91] on button "Archivos adjuntos" at bounding box center [50, 89] width 60 height 12
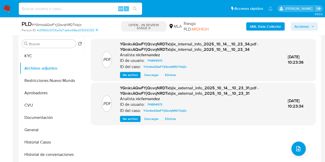
scroll to position [93, 0]
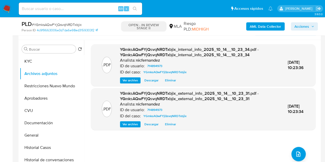
click at [31, 63] on button "KYC" at bounding box center [52, 61] width 64 height 12
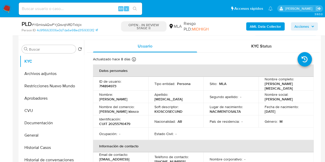
drag, startPoint x: 121, startPoint y: 104, endPoint x: 128, endPoint y: 102, distance: 6.7
click at [122, 104] on p "Nombre del comercio :" at bounding box center [116, 106] width 35 height 5
drag, startPoint x: 121, startPoint y: 95, endPoint x: 139, endPoint y: 97, distance: 18.1
click at [139, 97] on div "Nombre : [PERSON_NAME]" at bounding box center [120, 96] width 43 height 9
copy p "[PERSON_NAME]"
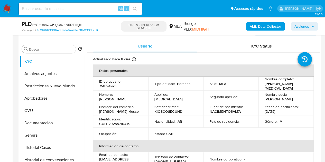
click at [114, 109] on p "[PERSON_NAME] kiosco" at bounding box center [119, 111] width 40 height 5
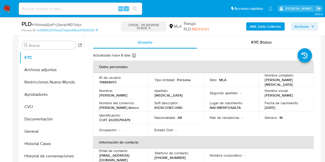
scroll to position [99, 0]
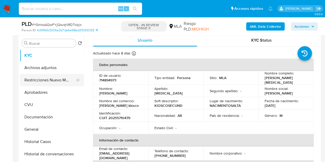
click at [33, 76] on button "Restricciones Nuevo Mundo" at bounding box center [50, 80] width 60 height 12
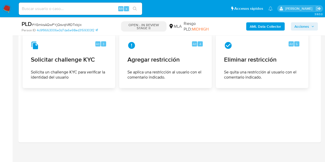
scroll to position [782, 0]
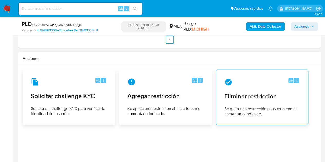
click at [238, 92] on span "Eliminar restricción" at bounding box center [261, 96] width 75 height 8
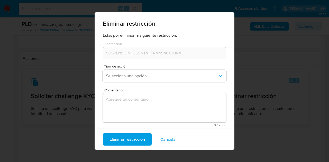
click at [134, 79] on button "Selecciona una opción" at bounding box center [164, 76] width 123 height 12
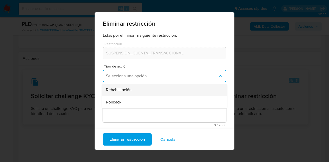
click at [140, 93] on div "Rehabilitación" at bounding box center [163, 90] width 114 height 12
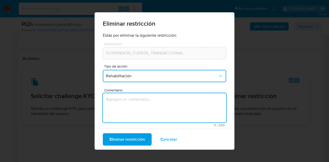
click at [139, 98] on textarea "Comentario" at bounding box center [164, 107] width 123 height 29
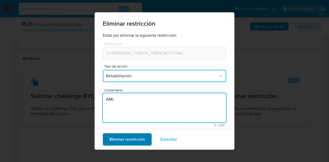
type textarea "AML"
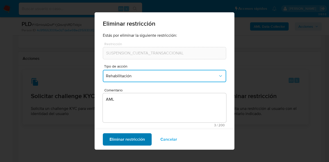
click at [121, 142] on span "Eliminar restricción" at bounding box center [126, 139] width 35 height 11
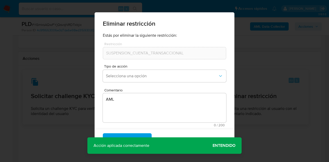
click at [220, 146] on span "Entendido" at bounding box center [223, 146] width 23 height 0
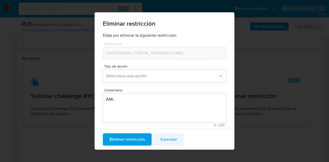
click at [163, 139] on span "Cancelar" at bounding box center [168, 139] width 17 height 11
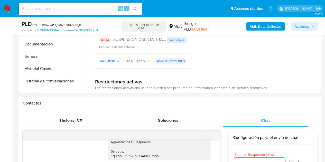
scroll to position [133, 0]
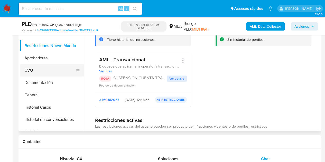
click at [35, 69] on button "CVU" at bounding box center [50, 70] width 60 height 12
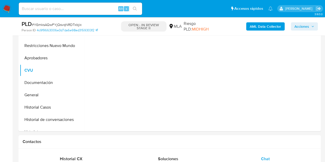
scroll to position [69, 0]
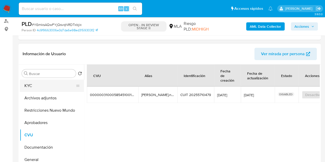
click at [43, 84] on button "KYC" at bounding box center [50, 86] width 60 height 12
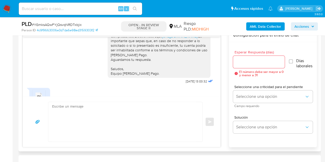
scroll to position [547, 0]
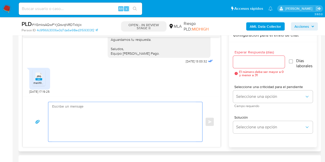
click at [97, 126] on textarea at bounding box center [123, 122] width 143 height 40
paste textarea "[PERSON_NAME], Esperamos que te encuentres muy bien. Rehabilitamos tu cuenta de…"
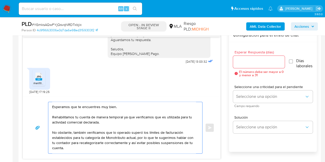
scroll to position [0, 0]
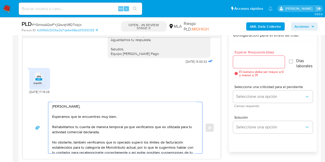
click at [68, 111] on textarea "[PERSON_NAME], Esperamos que te encuentres muy bien. Rehabilitamos tu cuenta de…" at bounding box center [123, 127] width 143 height 51
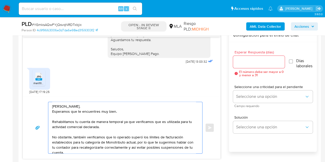
click at [124, 110] on textarea "[PERSON_NAME], Esperamos que te encuentres muy bien. Rehabilitamos tu cuenta de…" at bounding box center [123, 127] width 143 height 51
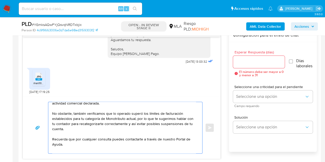
scroll to position [29, 0]
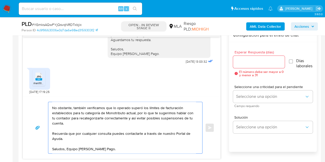
click at [173, 151] on textarea "[PERSON_NAME], Esperamos que te encuentres muy bien. Rehabilitamos tu cuenta de…" at bounding box center [123, 127] width 143 height 51
type textarea "[PERSON_NAME], Esperamos que te encuentres muy bien. Rehabilitamos tu cuenta de…"
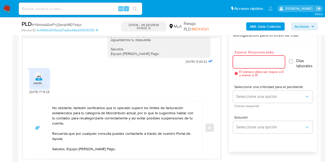
click at [242, 61] on input "Esperar Respuesta (días)" at bounding box center [259, 62] width 52 height 7
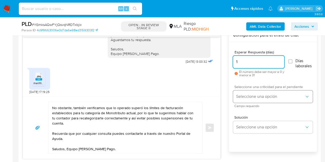
type input "1"
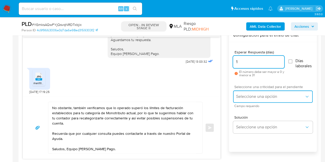
click at [240, 94] on span "Seleccione una opción" at bounding box center [270, 96] width 68 height 5
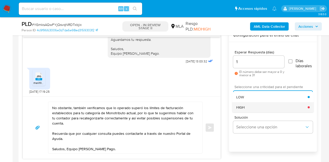
click at [244, 108] on div "HIGH" at bounding box center [271, 107] width 71 height 10
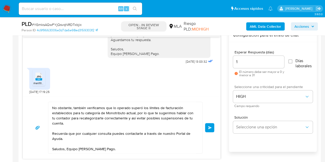
click at [222, 109] on div "[DATE] 14:26:36 Hola, Esperamos que te encuentres muy bien. Te consultamos si t…" at bounding box center [170, 93] width 294 height 130
click at [210, 127] on span "Enviar" at bounding box center [210, 127] width 4 height 3
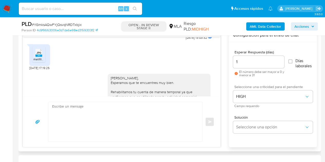
scroll to position [641, 0]
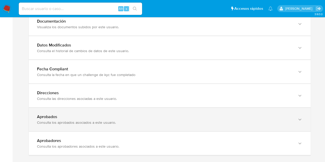
scroll to position [546, 0]
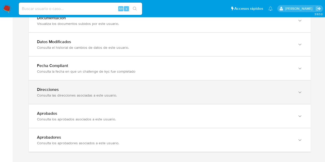
click at [271, 95] on div "Consulta las direcciones asociadas a este usuario." at bounding box center [164, 95] width 255 height 5
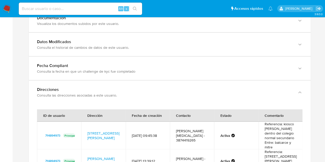
scroll to position [609, 0]
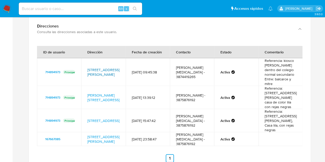
click at [96, 67] on link "Calle Alsina 650, Capital, Salta, 4400, Argentina 650" at bounding box center [103, 72] width 32 height 10
drag, startPoint x: 264, startPoint y: 68, endPoint x: 281, endPoint y: 70, distance: 17.3
click at [281, 70] on td "Referencia: kiosco dany dentro del colegio normal secundario Entre: balcarce y …" at bounding box center [280, 72] width 44 height 28
drag, startPoint x: 89, startPoint y: 62, endPoint x: 109, endPoint y: 69, distance: 20.3
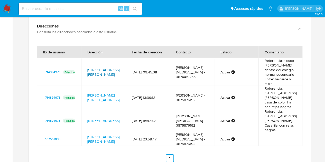
click at [109, 69] on td "Calle Alsina 650, Capital, Salta, 4400, Argentina 650" at bounding box center [103, 72] width 44 height 28
click at [166, 144] on td "16/07/2015 23:58:47" at bounding box center [148, 139] width 44 height 14
drag, startPoint x: 264, startPoint y: 60, endPoint x: 282, endPoint y: 73, distance: 21.8
click at [282, 73] on td "Referencia: kiosco dany dentro del colegio normal secundario Entre: balcarce y …" at bounding box center [280, 72] width 44 height 28
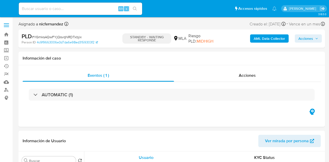
select select "10"
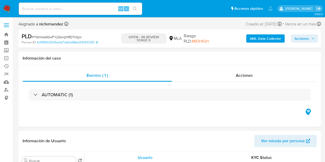
select select "10"
click at [289, 136] on span "Ver mirada por persona" at bounding box center [283, 141] width 44 height 12
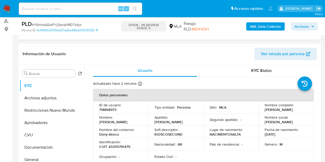
scroll to position [96, 0]
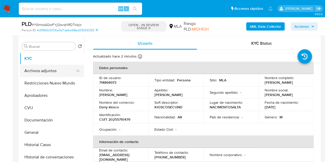
click at [41, 70] on button "Archivos adjuntos" at bounding box center [50, 71] width 60 height 12
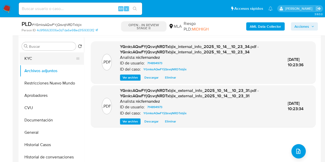
click at [42, 61] on button "KYC" at bounding box center [50, 58] width 60 height 12
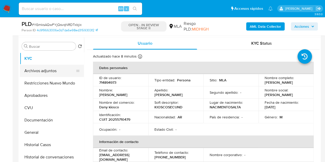
click at [39, 73] on button "Archivos adjuntos" at bounding box center [50, 71] width 60 height 12
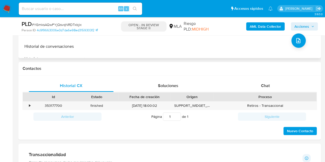
scroll to position [199, 0]
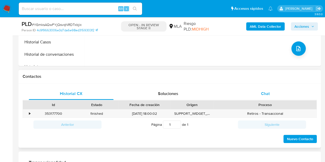
click at [274, 97] on div "Chat" at bounding box center [265, 94] width 85 height 12
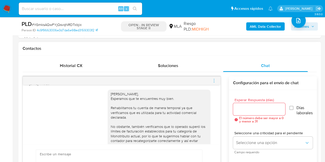
scroll to position [641, 0]
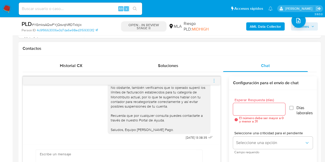
click at [215, 79] on icon "menu-action" at bounding box center [214, 80] width 5 height 5
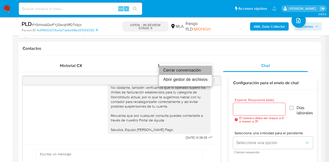
click at [187, 70] on li "Cerrar conversación" at bounding box center [185, 70] width 53 height 9
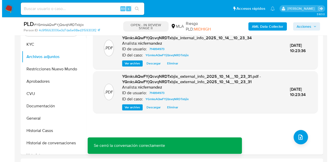
scroll to position [124, 0]
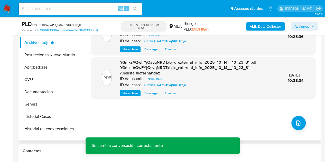
drag, startPoint x: 99, startPoint y: 110, endPoint x: 235, endPoint y: 115, distance: 136.4
click at [99, 110] on div ".PDF YGmksAQwFYjQsvqNRDTxbjix_internal_info_2025_10_14__10_23_34.pdf - YGmksAQw…" at bounding box center [203, 74] width 224 height 123
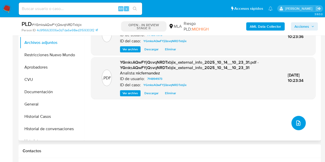
click at [302, 122] on button "upload-file" at bounding box center [298, 123] width 14 height 14
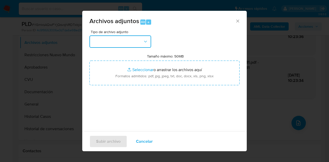
drag, startPoint x: 138, startPoint y: 41, endPoint x: 142, endPoint y: 45, distance: 5.4
click at [138, 41] on button "button" at bounding box center [120, 41] width 62 height 12
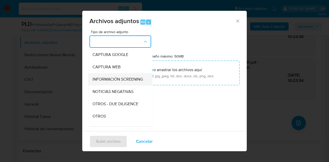
scroll to position [39, 0]
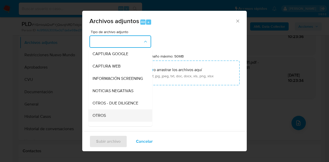
click at [112, 116] on div "OTROS" at bounding box center [118, 115] width 52 height 12
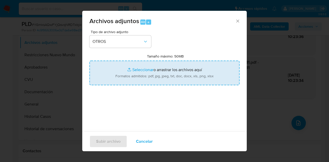
click at [136, 70] on input "Tamaño máximo: 50MB Seleccionar archivos" at bounding box center [164, 73] width 150 height 25
type input "C:\fakepath\Constancia de monotributo.pdf"
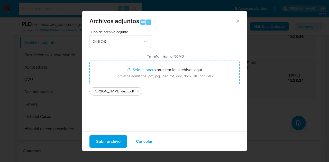
click at [110, 139] on span "Subir archivo" at bounding box center [108, 141] width 24 height 11
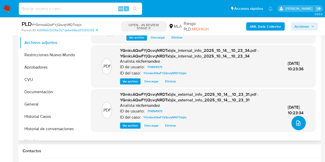
click at [296, 119] on button "upload-file" at bounding box center [298, 123] width 14 height 14
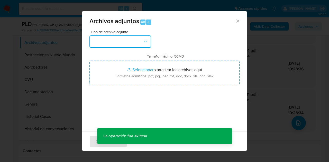
click at [131, 42] on button "button" at bounding box center [120, 41] width 62 height 12
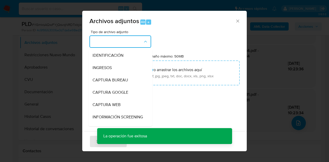
click at [235, 21] on icon "Cerrar" at bounding box center [237, 20] width 5 height 5
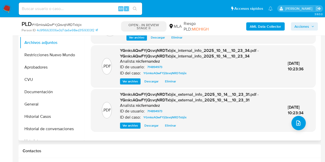
drag, startPoint x: 93, startPoint y: 93, endPoint x: 169, endPoint y: 110, distance: 77.3
click at [93, 93] on div ".PDF YGmksAQwFYjQsvqNRDTxbjix_external_info_2025_10_14__10_23_31.pdf - YGmksAQw…" at bounding box center [202, 110] width 219 height 37
click at [298, 120] on span "upload-file" at bounding box center [298, 123] width 6 height 6
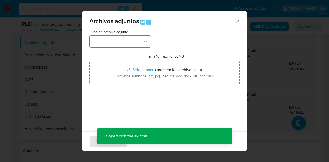
click at [143, 47] on button "button" at bounding box center [120, 41] width 62 height 12
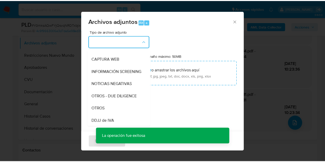
scroll to position [56, 0]
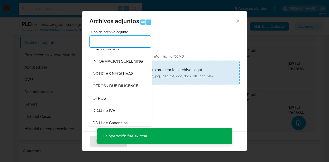
drag, startPoint x: 110, startPoint y: 101, endPoint x: 136, endPoint y: 73, distance: 38.0
click at [112, 100] on div "OTROS" at bounding box center [118, 98] width 52 height 12
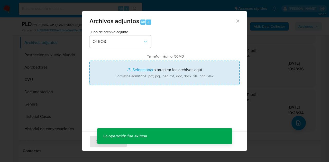
click at [139, 68] on input "Tamaño máximo: 50MB Seleccionar archivos" at bounding box center [164, 73] width 150 height 25
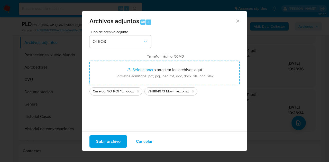
click at [107, 139] on span "Subir archivo" at bounding box center [108, 141] width 24 height 11
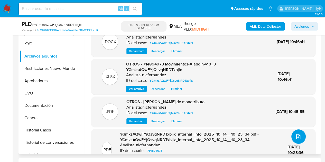
scroll to position [105, 0]
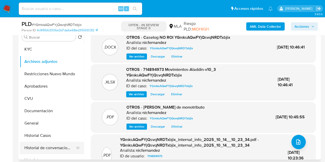
click at [40, 148] on button "Historial de conversaciones" at bounding box center [50, 148] width 60 height 12
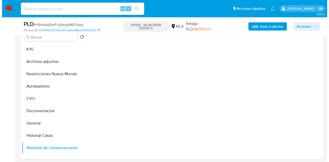
scroll to position [95, 0]
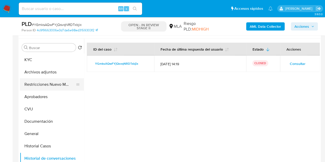
click at [42, 84] on button "Restricciones Nuevo Mundo" at bounding box center [50, 84] width 60 height 12
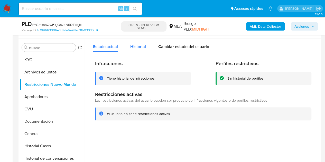
click at [138, 47] on span "Historial" at bounding box center [138, 47] width 16 height 6
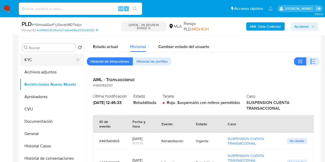
click at [38, 62] on button "KYC" at bounding box center [50, 60] width 60 height 12
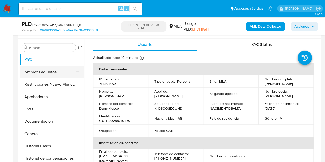
click at [38, 69] on button "Archivos adjuntos" at bounding box center [50, 72] width 60 height 12
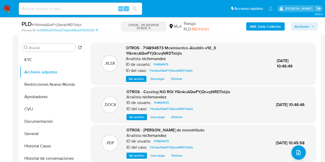
click at [140, 116] on span "Ver archivo" at bounding box center [136, 116] width 15 height 5
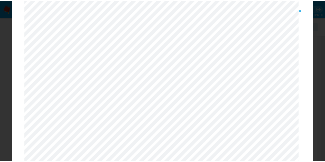
scroll to position [0, 0]
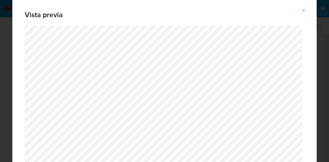
click at [305, 9] on icon "Attachment preview" at bounding box center [303, 10] width 4 height 4
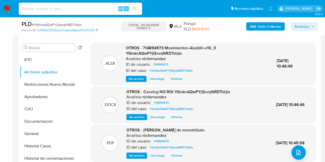
drag, startPoint x: 305, startPoint y: 26, endPoint x: 303, endPoint y: 28, distance: 3.5
click at [305, 26] on span "Acciones" at bounding box center [301, 26] width 15 height 8
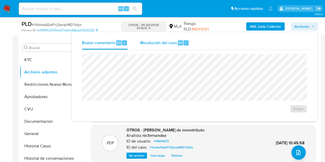
click at [166, 43] on span "Resolución del caso" at bounding box center [158, 43] width 37 height 6
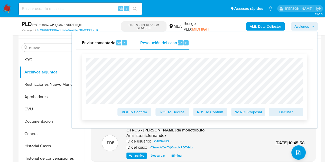
click at [244, 112] on span "No ROI Proposal" at bounding box center [248, 111] width 27 height 7
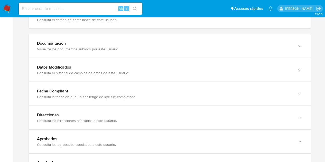
scroll to position [529, 0]
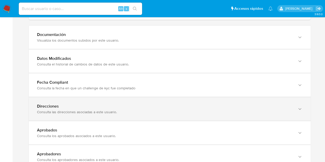
click at [248, 118] on div "Direcciones Consulta las direcciones asociadas a este usuario." at bounding box center [170, 108] width 282 height 23
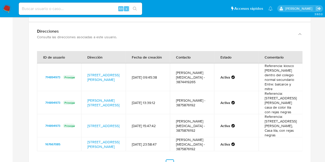
scroll to position [606, 0]
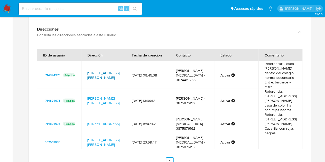
click at [108, 70] on link "[STREET_ADDRESS][PERSON_NAME]" at bounding box center [103, 75] width 32 height 10
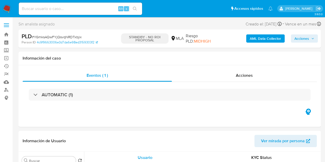
select select "10"
click at [247, 70] on div "Acciones" at bounding box center [244, 75] width 145 height 12
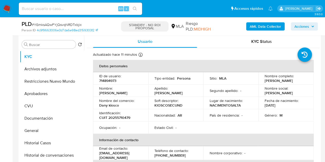
scroll to position [138, 0]
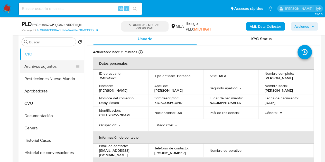
click at [38, 67] on button "Archivos adjuntos" at bounding box center [50, 66] width 60 height 12
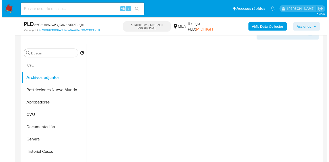
scroll to position [134, 0]
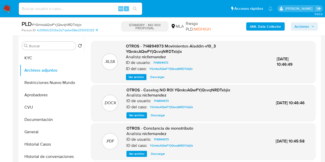
click at [136, 154] on span "Ver archivo" at bounding box center [136, 153] width 15 height 5
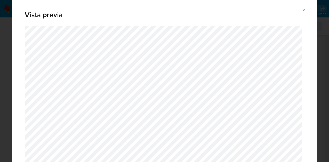
click at [302, 8] on icon "Attachment preview" at bounding box center [303, 10] width 4 height 4
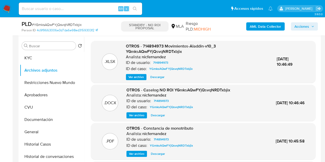
click at [136, 117] on span "Ver archivo" at bounding box center [136, 115] width 15 height 5
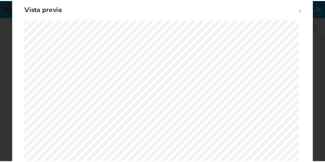
scroll to position [0, 0]
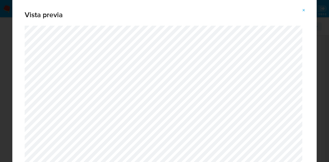
drag, startPoint x: 302, startPoint y: 10, endPoint x: 206, endPoint y: 67, distance: 111.9
click at [302, 10] on icon "Attachment preview" at bounding box center [303, 10] width 4 height 4
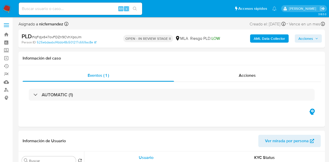
select select "10"
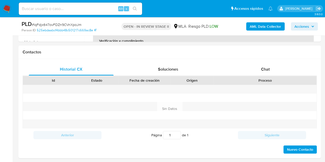
scroll to position [229, 0]
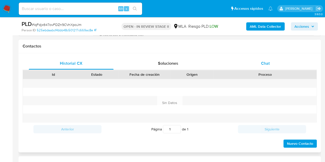
click at [278, 60] on div "Chat" at bounding box center [265, 63] width 85 height 12
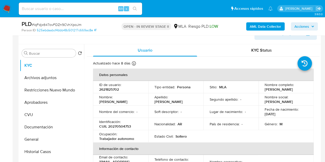
scroll to position [79, 0]
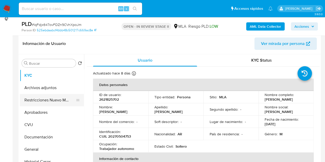
click at [26, 101] on button "Restricciones Nuevo Mundo" at bounding box center [50, 100] width 60 height 12
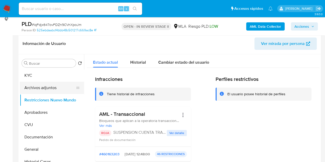
click at [37, 87] on button "Archivos adjuntos" at bounding box center [50, 88] width 60 height 12
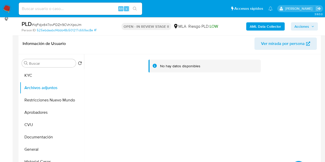
click at [104, 95] on div "No hay datos disponibles" at bounding box center [201, 119] width 235 height 131
click at [257, 26] on b "AML Data Collector" at bounding box center [264, 26] width 31 height 8
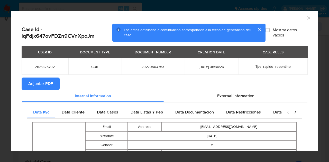
click at [44, 82] on span "Adjuntar PDF" at bounding box center [40, 83] width 25 height 11
click at [306, 18] on icon "Cerrar ventana" at bounding box center [308, 17] width 5 height 5
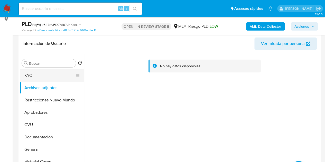
click at [49, 80] on button "KYC" at bounding box center [50, 75] width 60 height 12
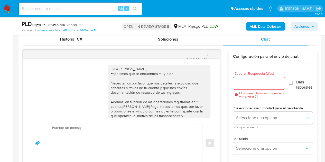
scroll to position [467, 0]
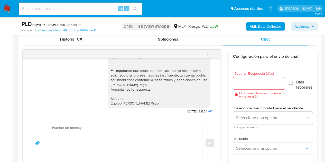
click at [124, 95] on div "Hola Juan Manuel, Esperamos que te encuentres muy bien. Necesitamos por favor q…" at bounding box center [159, 51] width 97 height 107
click at [208, 54] on icon "menu-action" at bounding box center [207, 54] width 5 height 5
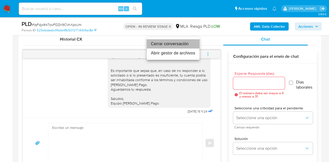
click at [191, 44] on li "Cerrar conversación" at bounding box center [173, 43] width 53 height 9
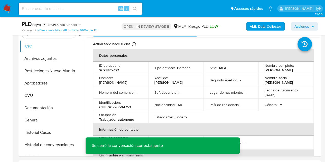
scroll to position [100, 0]
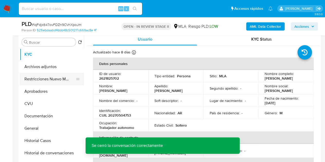
drag, startPoint x: 53, startPoint y: 68, endPoint x: 63, endPoint y: 73, distance: 10.6
click at [53, 68] on button "Archivos adjuntos" at bounding box center [52, 67] width 64 height 12
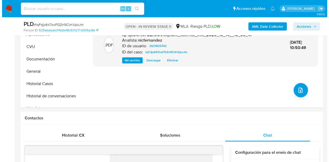
scroll to position [89, 0]
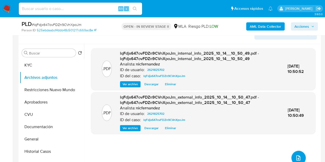
click at [293, 153] on button "upload-file" at bounding box center [298, 158] width 14 height 14
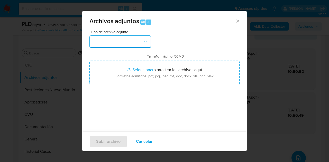
drag, startPoint x: 136, startPoint y: 42, endPoint x: 139, endPoint y: 46, distance: 5.6
click at [136, 43] on button "button" at bounding box center [120, 41] width 62 height 12
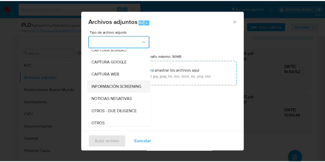
scroll to position [40, 0]
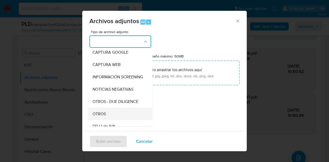
click at [108, 120] on div "OTROS" at bounding box center [118, 114] width 52 height 12
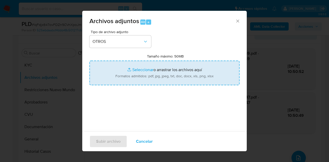
click at [139, 66] on input "Tamaño máximo: 50MB Seleccionar archivos" at bounding box center [164, 73] width 150 height 25
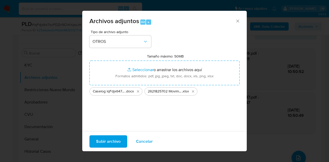
click at [108, 140] on span "Subir archivo" at bounding box center [108, 141] width 24 height 11
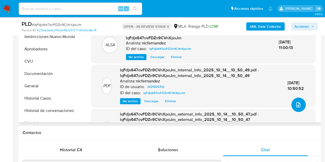
scroll to position [145, 0]
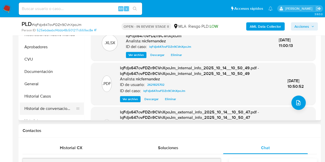
click at [38, 109] on button "Historial de conversaciones" at bounding box center [50, 108] width 60 height 12
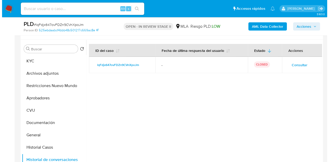
scroll to position [80, 0]
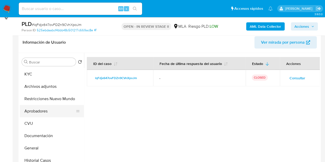
drag, startPoint x: 42, startPoint y: 103, endPoint x: 41, endPoint y: 107, distance: 3.7
click at [42, 103] on button "Restricciones Nuevo Mundo" at bounding box center [52, 99] width 64 height 12
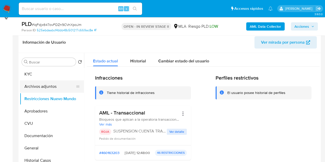
click at [39, 87] on button "Archivos adjuntos" at bounding box center [50, 86] width 60 height 12
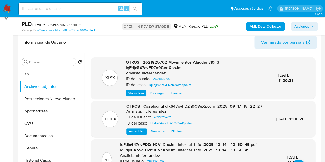
click at [127, 134] on button "Ver archivo" at bounding box center [136, 131] width 21 height 6
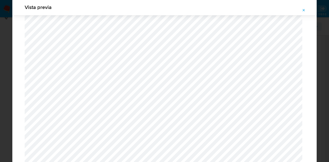
scroll to position [457, 0]
click at [303, 9] on icon "Attachment preview" at bounding box center [303, 10] width 4 height 4
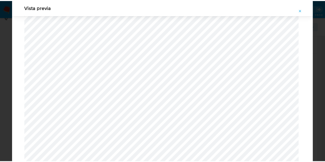
scroll to position [16, 0]
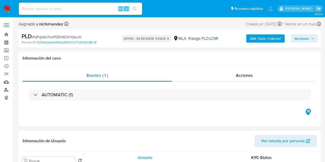
click at [6, 90] on link "Buscador de personas" at bounding box center [30, 90] width 61 height 8
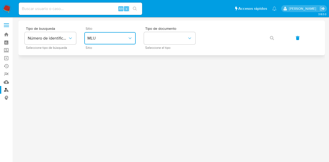
click at [108, 38] on span "MLU" at bounding box center [107, 38] width 40 height 5
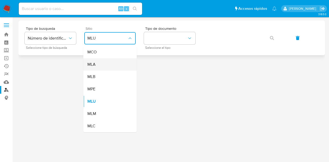
click at [108, 66] on div "MLA" at bounding box center [108, 64] width 42 height 12
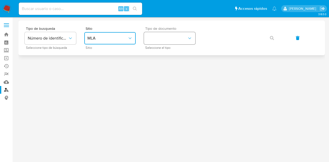
click at [156, 42] on button "identificationType" at bounding box center [169, 38] width 51 height 12
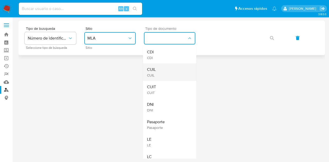
click at [165, 70] on div "CUIL CUIL" at bounding box center [168, 71] width 42 height 17
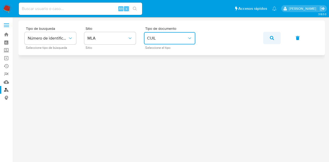
click at [268, 35] on button "button" at bounding box center [271, 38] width 17 height 12
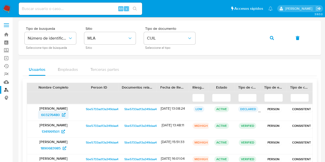
click at [53, 115] on span "603276480" at bounding box center [50, 115] width 19 height 8
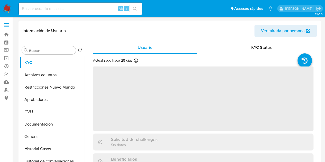
click at [275, 31] on span "Ver mirada por persona" at bounding box center [283, 31] width 44 height 12
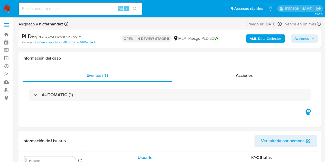
select select "10"
click at [305, 36] on span "Acciones" at bounding box center [301, 38] width 15 height 8
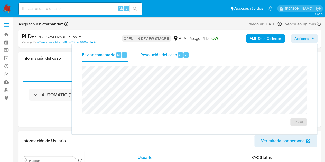
click at [160, 59] on div "Resolución del caso Alt r" at bounding box center [164, 54] width 49 height 13
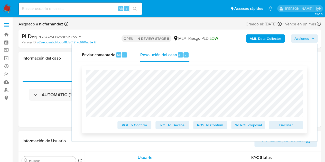
click at [284, 125] on span "Declinar" at bounding box center [285, 124] width 27 height 7
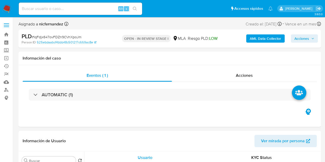
select select "10"
click at [303, 33] on div "AML Data Collector Acciones" at bounding box center [268, 39] width 97 height 12
click at [298, 38] on span "Acciones" at bounding box center [301, 38] width 15 height 8
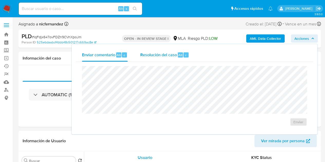
click at [164, 57] on span "Resolución del caso" at bounding box center [158, 55] width 37 height 6
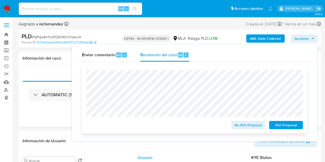
click at [284, 131] on div "No ROI Proposal ROI Proposal" at bounding box center [194, 99] width 225 height 67
click at [284, 126] on span "ROI Proposal" at bounding box center [285, 124] width 27 height 7
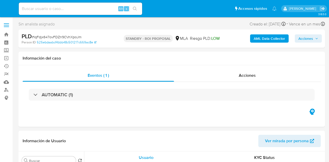
select select "10"
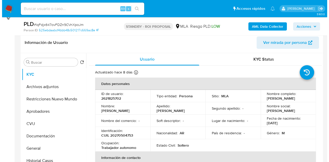
scroll to position [82, 0]
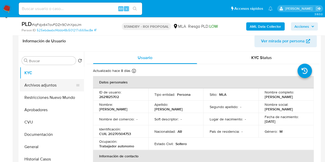
click at [40, 86] on button "Archivos adjuntos" at bounding box center [50, 85] width 60 height 12
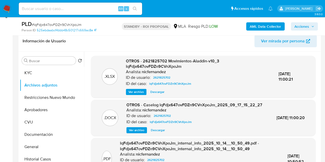
click at [134, 133] on span "Ver archivo" at bounding box center [136, 130] width 15 height 5
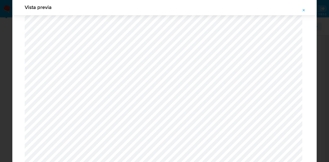
scroll to position [537, 0]
click at [305, 7] on span "Attachment preview" at bounding box center [303, 10] width 4 height 7
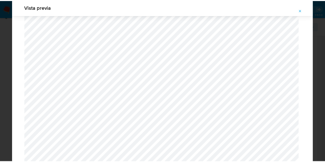
scroll to position [16, 0]
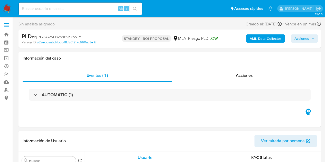
select select "10"
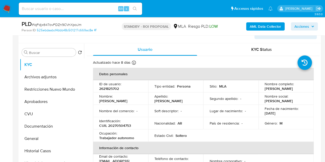
scroll to position [112, 0]
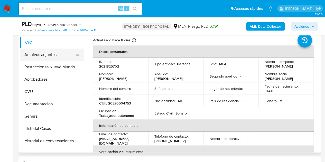
click at [43, 50] on button "Archivos adjuntos" at bounding box center [50, 55] width 60 height 12
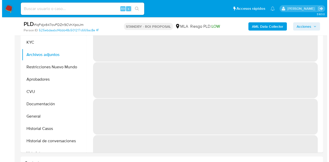
scroll to position [95, 0]
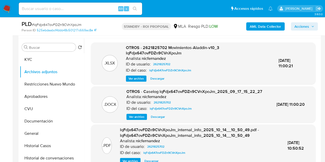
click at [136, 119] on span "Ver archivo" at bounding box center [136, 116] width 15 height 5
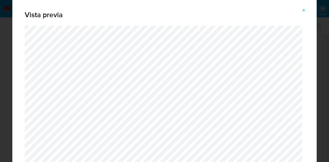
drag, startPoint x: 314, startPoint y: 20, endPoint x: 317, endPoint y: 47, distance: 27.6
click at [317, 47] on div "Vista previa" at bounding box center [164, 81] width 329 height 162
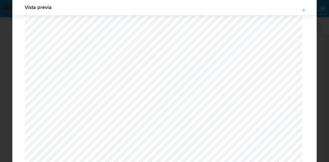
scroll to position [531, 0]
click at [302, 12] on icon "Attachment preview" at bounding box center [303, 10] width 4 height 4
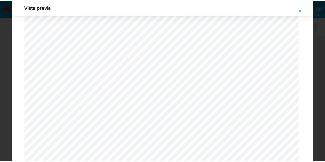
scroll to position [16, 0]
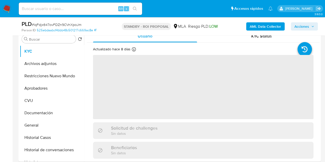
scroll to position [118, 0]
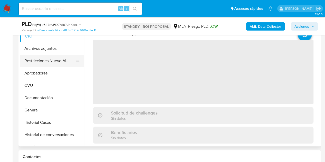
select select "10"
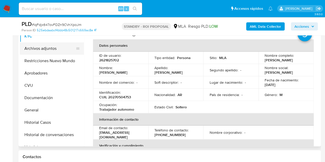
click at [41, 48] on button "Archivos adjuntos" at bounding box center [50, 48] width 60 height 12
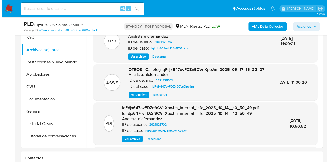
scroll to position [111, 0]
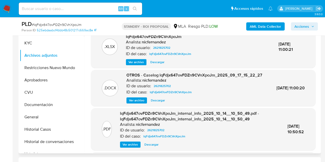
click at [136, 103] on span "Ver archivo" at bounding box center [136, 100] width 15 height 5
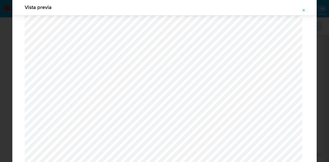
scroll to position [504, 0]
click at [303, 11] on icon "Attachment preview" at bounding box center [303, 10] width 4 height 4
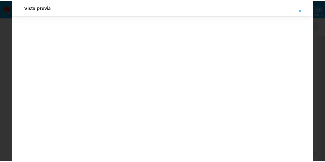
scroll to position [16, 0]
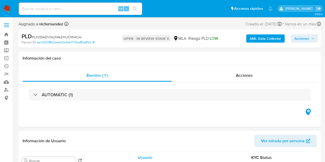
select select "10"
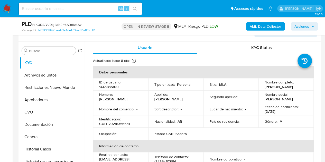
scroll to position [98, 0]
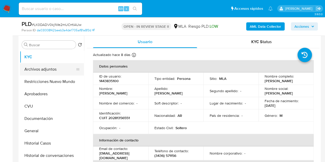
click at [40, 70] on button "Archivos adjuntos" at bounding box center [50, 69] width 60 height 12
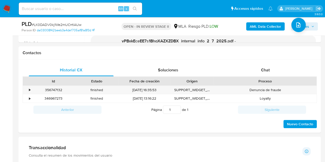
scroll to position [232, 0]
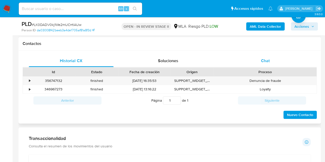
click at [265, 61] on span "Chat" at bounding box center [265, 61] width 9 height 6
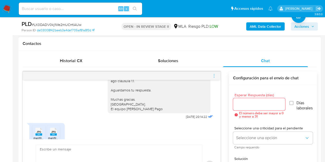
scroll to position [373, 0]
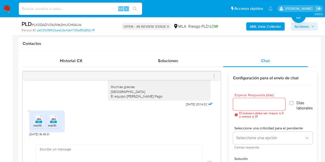
click at [38, 118] on span "JPG" at bounding box center [38, 119] width 5 height 3
click at [55, 123] on icon "JPG" at bounding box center [53, 118] width 7 height 9
click at [21, 79] on div "Historial CX Soluciones Chat Id Estado Fecha de creación Origen Proceso • 35674…" at bounding box center [169, 122] width 302 height 143
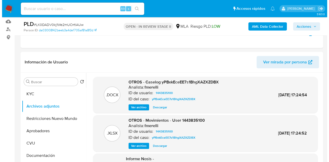
scroll to position [82, 0]
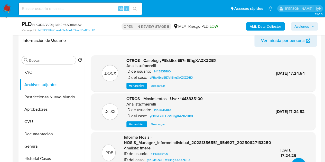
click at [129, 89] on div ".DOCX OTROS - Caselog yPBxkEceEE7s1BhgXAZXZDBX Analista: fmerelli ID de usuario…" at bounding box center [203, 73] width 224 height 36
click at [133, 84] on span "Ver archivo" at bounding box center [136, 85] width 15 height 5
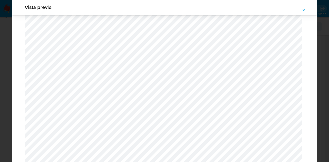
scroll to position [911, 0]
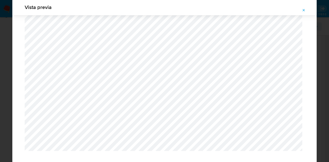
click at [301, 9] on button "Attachment preview" at bounding box center [303, 10] width 11 height 8
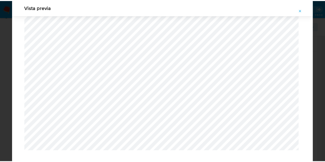
scroll to position [16, 0]
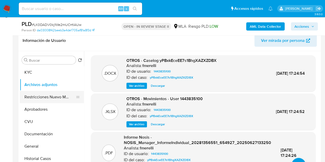
click at [28, 99] on button "Restricciones Nuevo Mundo" at bounding box center [50, 97] width 60 height 12
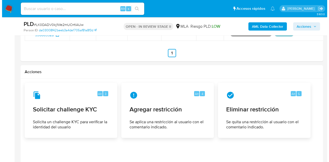
scroll to position [811, 0]
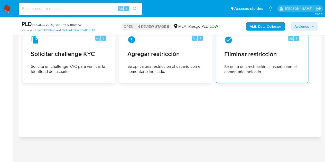
click at [260, 69] on span "Se quita una restricción al usuario con el comentario indicado." at bounding box center [261, 69] width 75 height 10
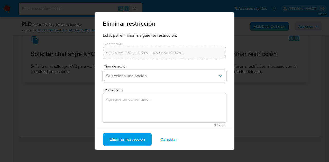
click at [147, 75] on span "Selecciona una opción" at bounding box center [162, 75] width 112 height 5
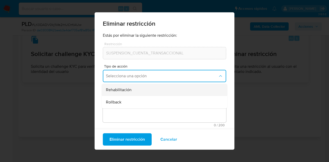
click at [138, 93] on div "Rehabilitación" at bounding box center [163, 90] width 114 height 12
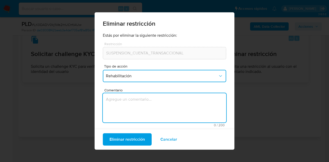
click at [136, 97] on textarea "Comentario" at bounding box center [164, 107] width 123 height 29
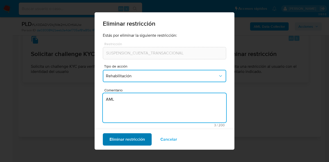
type textarea "AML"
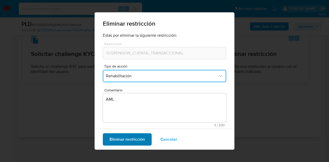
click at [122, 140] on span "Eliminar restricción" at bounding box center [126, 139] width 35 height 11
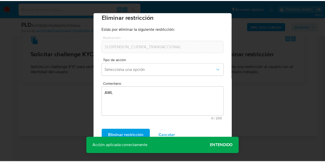
scroll to position [7, 0]
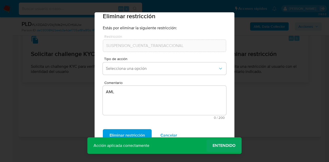
click at [227, 146] on span "Entendido" at bounding box center [223, 146] width 23 height 0
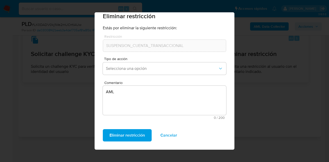
click at [168, 135] on span "Cancelar" at bounding box center [168, 135] width 17 height 11
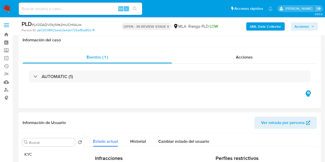
scroll to position [61, 0]
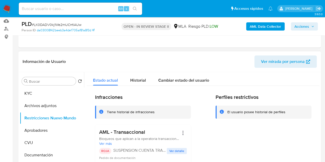
drag, startPoint x: 35, startPoint y: 95, endPoint x: 73, endPoint y: 77, distance: 41.6
click at [35, 95] on button "KYC" at bounding box center [52, 93] width 64 height 12
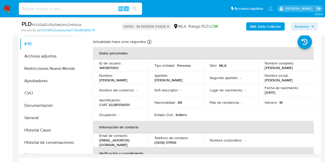
scroll to position [112, 0]
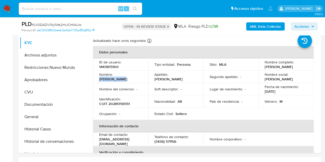
drag, startPoint x: 114, startPoint y: 77, endPoint x: 136, endPoint y: 75, distance: 22.1
click at [127, 77] on p "Nestor Ruben" at bounding box center [113, 79] width 28 height 5
copy p "Nestor Ruben"
click at [34, 65] on button "Restricciones Nuevo Mundo" at bounding box center [50, 67] width 60 height 12
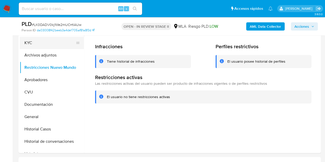
click at [34, 43] on button "KYC" at bounding box center [50, 43] width 60 height 12
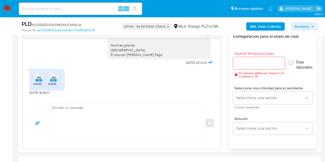
scroll to position [281, 0]
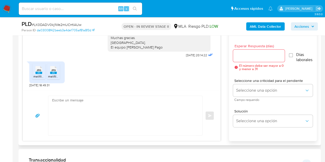
click at [117, 112] on textarea at bounding box center [123, 116] width 143 height 40
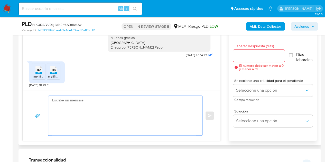
paste textarea "Hola Néstor Rubén, ¡Muchas gracias por tu respuesta! Confirmamos la recepción d…"
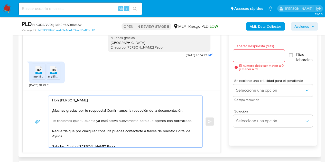
scroll to position [4, 0]
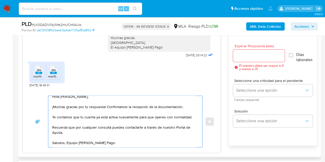
type textarea "Hola Néstor Rubén, ¡Muchas gracias por tu respuesta! Confirmamos la recepción d…"
click at [253, 59] on div at bounding box center [259, 56] width 52 height 12
click at [251, 56] on input "Esperar Respuesta (días)" at bounding box center [259, 55] width 52 height 7
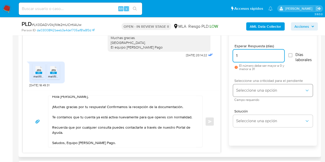
type input "1"
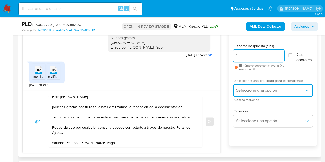
click at [242, 94] on button "Seleccione una opción" at bounding box center [273, 90] width 80 height 12
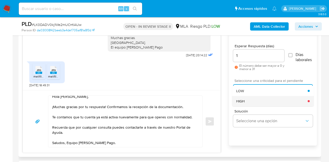
click at [245, 101] on div "HIGH" at bounding box center [271, 101] width 71 height 10
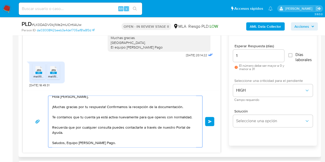
click at [212, 119] on button "Enviar" at bounding box center [209, 121] width 9 height 9
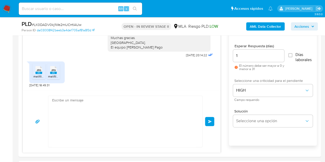
scroll to position [0, 0]
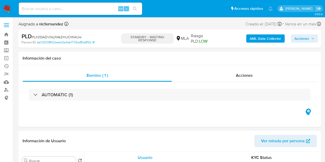
select select "10"
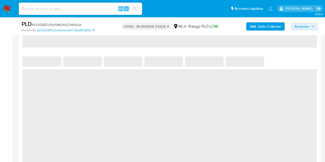
select select "10"
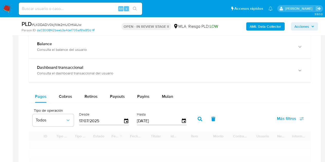
scroll to position [317, 0]
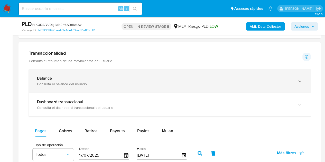
click at [183, 84] on div "Consulta el balance del usuario" at bounding box center [164, 84] width 255 height 5
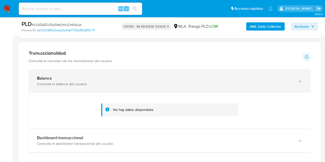
click at [183, 84] on div "Consulta el balance del usuario" at bounding box center [164, 84] width 255 height 5
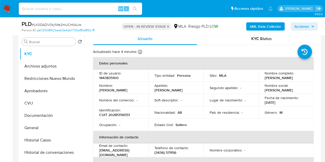
scroll to position [90, 0]
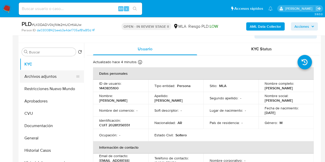
click at [41, 79] on button "Archivos adjuntos" at bounding box center [50, 76] width 60 height 12
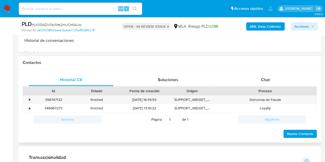
scroll to position [219, 0]
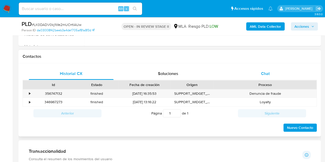
click at [268, 71] on span "Chat" at bounding box center [265, 74] width 9 height 6
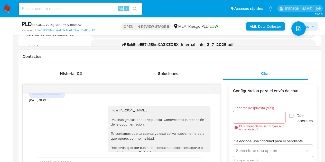
scroll to position [444, 0]
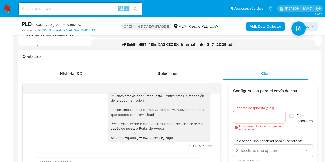
click at [214, 88] on icon "menu-action" at bounding box center [214, 88] width 5 height 5
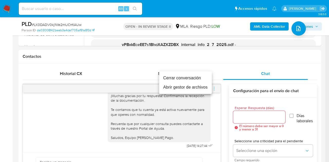
click at [187, 76] on li "Cerrar conversación" at bounding box center [185, 77] width 53 height 9
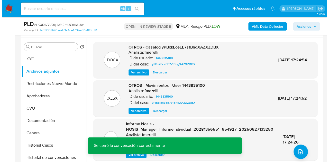
scroll to position [92, 0]
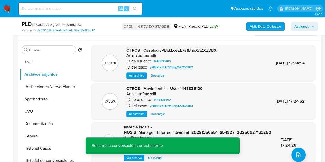
click at [263, 26] on b "AML Data Collector" at bounding box center [264, 26] width 31 height 8
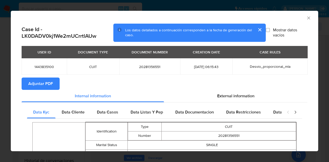
click at [50, 82] on span "Adjuntar PDF" at bounding box center [40, 83] width 25 height 11
click at [306, 17] on icon "Cerrar ventana" at bounding box center [308, 17] width 5 height 5
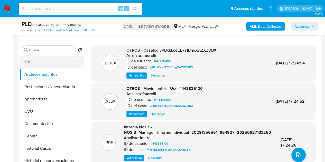
click at [40, 62] on button "KYC" at bounding box center [50, 62] width 60 height 12
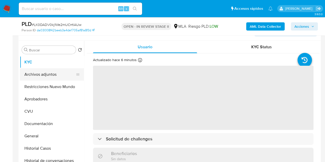
click at [41, 74] on button "Archivos adjuntos" at bounding box center [50, 74] width 60 height 12
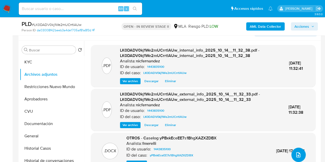
click at [295, 148] on button "upload-file" at bounding box center [298, 155] width 14 height 14
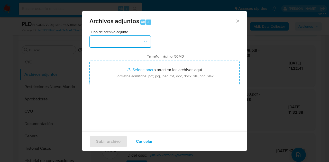
drag, startPoint x: 138, startPoint y: 39, endPoint x: 141, endPoint y: 43, distance: 4.8
click at [138, 40] on button "button" at bounding box center [120, 41] width 62 height 12
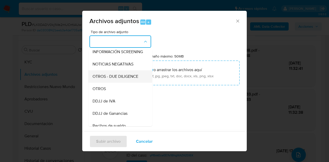
scroll to position [71, 0]
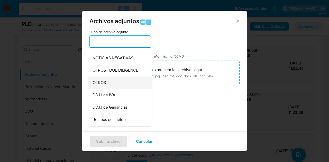
click at [122, 82] on div "OTROS" at bounding box center [118, 82] width 52 height 12
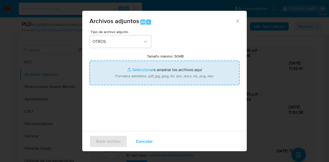
click at [132, 66] on input "Tamaño máximo: 50MB Seleccionar archivos" at bounding box center [164, 73] width 150 height 25
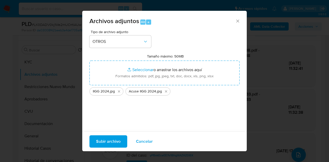
click at [105, 141] on span "Subir archivo" at bounding box center [108, 141] width 24 height 11
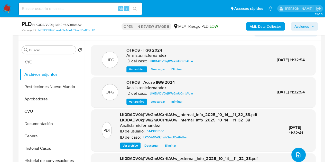
click at [295, 152] on icon "upload-file" at bounding box center [298, 155] width 6 height 6
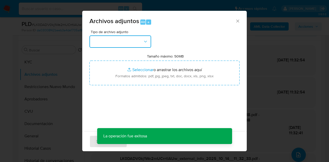
click at [139, 44] on button "button" at bounding box center [120, 41] width 62 height 12
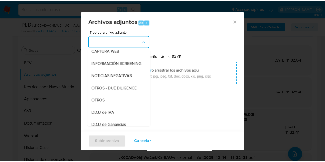
scroll to position [56, 0]
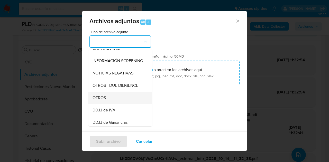
drag, startPoint x: 113, startPoint y: 103, endPoint x: 139, endPoint y: 74, distance: 38.9
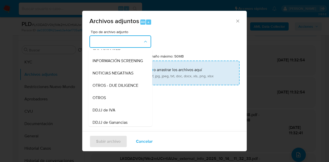
click at [114, 101] on div "OTROS" at bounding box center [118, 98] width 52 height 12
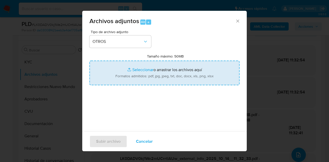
click at [141, 66] on input "Tamaño máximo: 50MB Seleccionar archivos" at bounding box center [164, 73] width 150 height 25
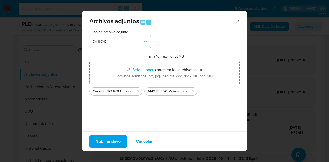
click at [101, 140] on span "Subir archivo" at bounding box center [108, 141] width 24 height 11
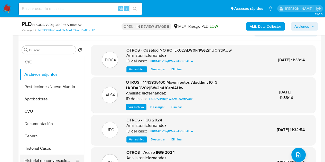
click at [52, 158] on button "Historial de conversaciones" at bounding box center [50, 161] width 60 height 12
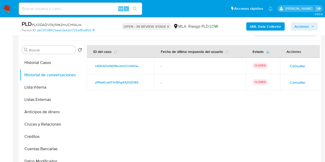
scroll to position [0, 0]
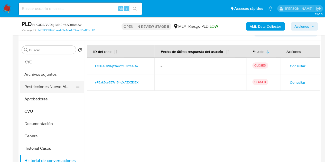
click at [45, 87] on button "Restricciones Nuevo Mundo" at bounding box center [50, 87] width 60 height 12
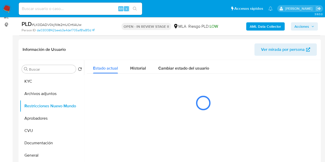
scroll to position [99, 0]
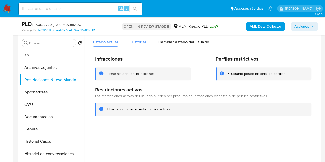
click at [141, 40] on span "Historial" at bounding box center [138, 42] width 16 height 6
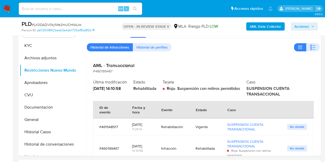
scroll to position [95, 0]
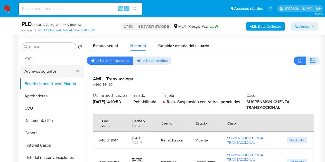
click at [42, 72] on button "Archivos adjuntos" at bounding box center [50, 71] width 60 height 12
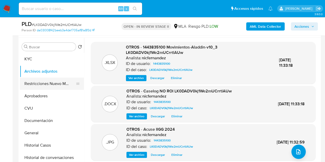
click at [41, 84] on button "Restricciones Nuevo Mundo" at bounding box center [50, 84] width 60 height 12
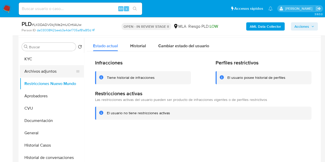
click at [39, 74] on button "Archivos adjuntos" at bounding box center [50, 71] width 60 height 12
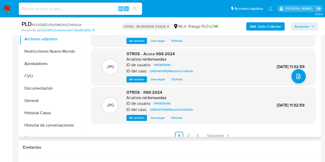
scroll to position [45, 0]
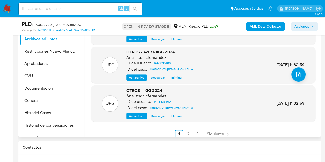
click at [130, 114] on span "Ver archivo" at bounding box center [136, 115] width 15 height 5
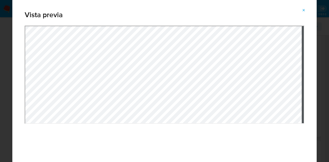
click at [207, 147] on div "Attachment preview" at bounding box center [164, 98] width 279 height 144
click at [228, 150] on div "Attachment preview" at bounding box center [164, 98] width 279 height 144
drag, startPoint x: 303, startPoint y: 8, endPoint x: 279, endPoint y: 24, distance: 29.5
click at [303, 8] on span "Attachment preview" at bounding box center [303, 10] width 4 height 7
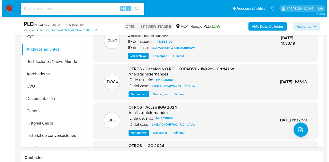
scroll to position [115, 0]
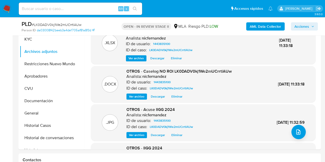
click at [128, 95] on button "Ver archivo" at bounding box center [136, 96] width 21 height 6
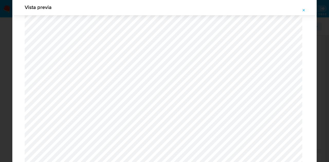
scroll to position [618, 0]
click at [304, 8] on icon "Attachment preview" at bounding box center [303, 10] width 4 height 4
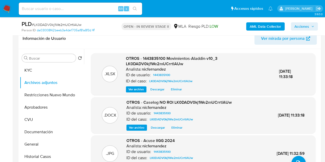
scroll to position [70, 0]
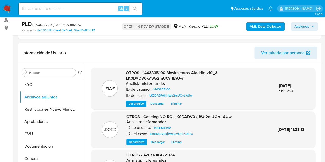
drag, startPoint x: 143, startPoint y: 81, endPoint x: 170, endPoint y: 74, distance: 28.2
click at [143, 81] on h6 "nicfernandez" at bounding box center [154, 83] width 24 height 5
click at [304, 22] on div "AML Data Collector Acciones" at bounding box center [268, 26] width 97 height 12
drag, startPoint x: 310, startPoint y: 24, endPoint x: 300, endPoint y: 29, distance: 11.3
click at [310, 24] on span "Acciones" at bounding box center [304, 26] width 20 height 7
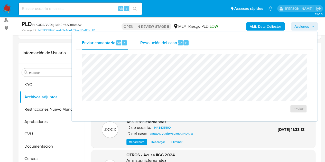
click at [163, 44] on span "Resolución del caso" at bounding box center [158, 43] width 37 height 6
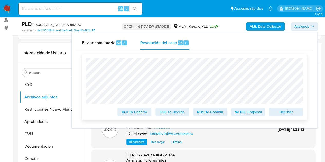
click at [244, 111] on span "No ROI Proposal" at bounding box center [248, 111] width 27 height 7
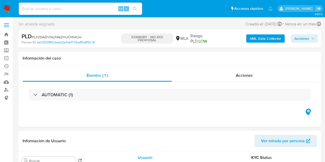
select select "10"
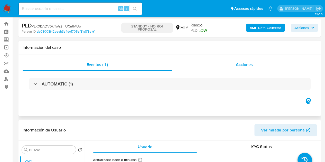
click at [261, 61] on div "Acciones" at bounding box center [244, 65] width 145 height 12
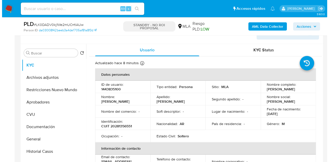
scroll to position [133, 0]
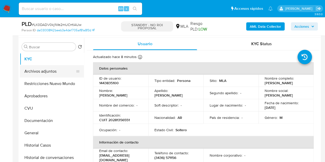
drag, startPoint x: 39, startPoint y: 71, endPoint x: 43, endPoint y: 74, distance: 5.1
click at [39, 71] on button "Archivos adjuntos" at bounding box center [50, 71] width 60 height 12
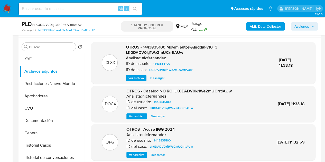
click at [138, 114] on span "Ver archivo" at bounding box center [136, 116] width 15 height 5
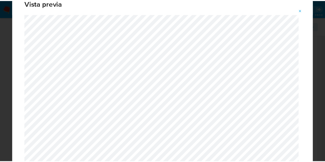
scroll to position [0, 0]
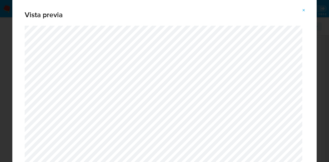
click at [304, 9] on icon "Attachment preview" at bounding box center [303, 10] width 4 height 4
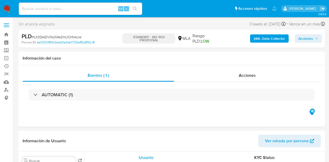
select select "10"
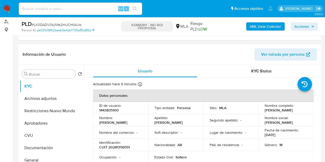
scroll to position [69, 0]
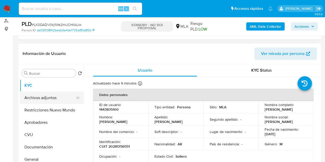
click at [34, 100] on button "Archivos adjuntos" at bounding box center [50, 98] width 60 height 12
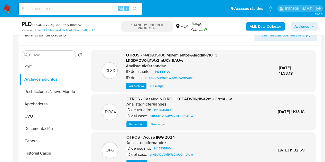
scroll to position [105, 0]
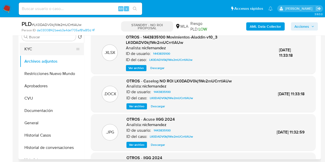
click at [40, 53] on button "KYC" at bounding box center [50, 49] width 60 height 12
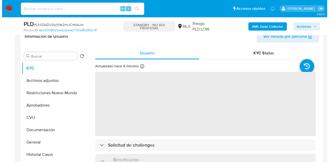
scroll to position [98, 0]
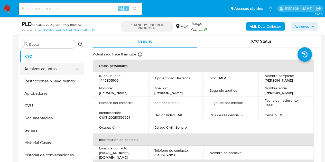
click at [39, 68] on button "Archivos adjuntos" at bounding box center [50, 69] width 60 height 12
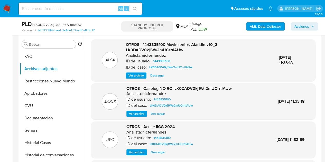
click at [135, 112] on span "Ver archivo" at bounding box center [136, 113] width 15 height 5
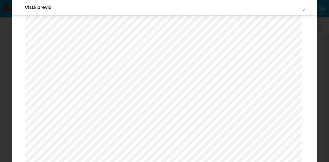
scroll to position [599, 0]
click at [304, 11] on icon "Attachment preview" at bounding box center [303, 10] width 2 height 2
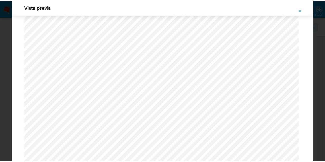
scroll to position [16, 0]
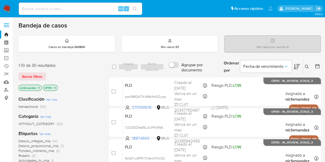
drag, startPoint x: 6, startPoint y: 34, endPoint x: 56, endPoint y: 74, distance: 64.3
click at [6, 34] on link "Bandeja" at bounding box center [30, 35] width 61 height 8
click at [41, 74] on span "Borrar filtros" at bounding box center [32, 76] width 20 height 7
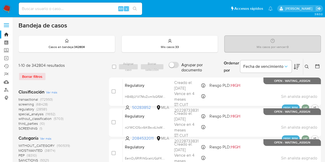
click at [307, 65] on icon at bounding box center [306, 67] width 4 height 4
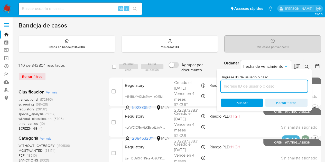
click at [253, 86] on input at bounding box center [263, 86] width 87 height 7
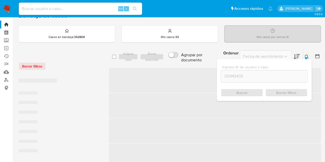
scroll to position [11, 0]
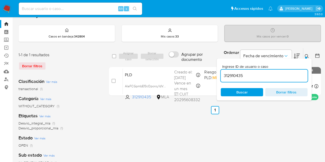
click at [306, 55] on icon at bounding box center [306, 56] width 4 height 4
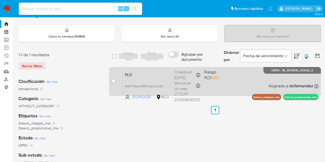
click at [163, 74] on span "PLD" at bounding box center [147, 74] width 45 height 7
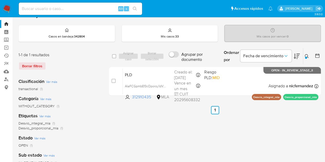
click at [306, 54] on icon at bounding box center [306, 56] width 4 height 4
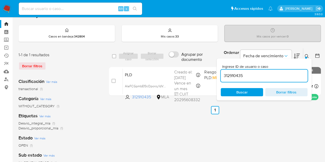
drag, startPoint x: 259, startPoint y: 75, endPoint x: 169, endPoint y: 66, distance: 90.8
click at [169, 66] on div "select-all-cases-checkbox Asignar caso Borrar selección Agrupar por documento O…" at bounding box center [215, 73] width 212 height 50
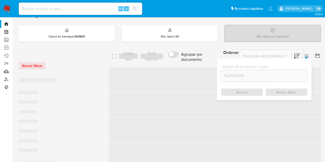
click at [306, 53] on button at bounding box center [307, 56] width 8 height 6
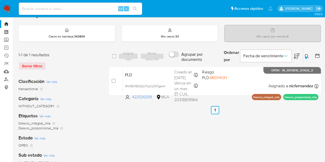
click at [308, 55] on icon at bounding box center [306, 56] width 4 height 4
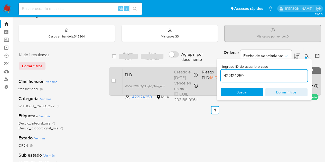
drag, startPoint x: 253, startPoint y: 75, endPoint x: 191, endPoint y: 71, distance: 61.7
click at [191, 71] on div "select-all-cases-checkbox Asignar caso Borrar selección Agrupar por documento O…" at bounding box center [215, 73] width 212 height 50
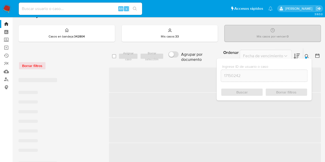
click at [306, 56] on icon at bounding box center [306, 56] width 4 height 4
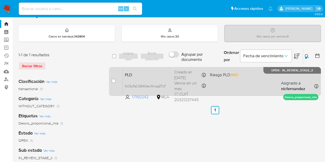
click at [165, 75] on span "PLD" at bounding box center [147, 74] width 45 height 7
click at [165, 85] on span "fLC6yTqCI2E4OeUXniqqZTLF" at bounding box center [145, 86] width 41 height 6
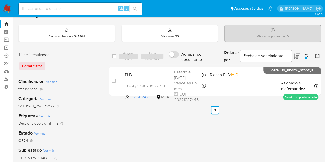
click at [308, 55] on button at bounding box center [307, 56] width 8 height 6
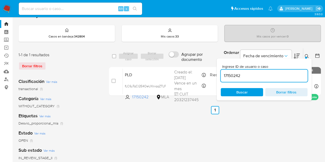
drag, startPoint x: 252, startPoint y: 73, endPoint x: 190, endPoint y: 61, distance: 62.2
click at [191, 61] on div "select-all-cases-checkbox Asignar caso Borrar selección Agrupar por documento O…" at bounding box center [215, 56] width 212 height 17
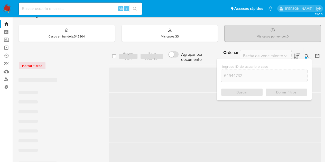
click at [304, 55] on icon at bounding box center [306, 56] width 4 height 4
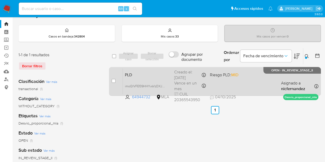
click at [165, 80] on div "PLD imoQlVFEf39HHYvsVzDXJEhW 64944732 MLA Riesgo PLD: MID Creado el: 12/09/2025…" at bounding box center [220, 81] width 195 height 26
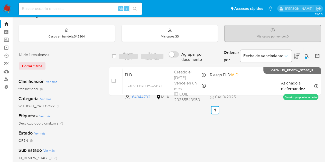
click at [305, 56] on icon at bounding box center [306, 56] width 4 height 4
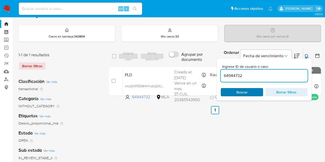
click at [252, 91] on span "Buscar" at bounding box center [241, 92] width 35 height 7
click at [305, 55] on icon at bounding box center [306, 56] width 4 height 4
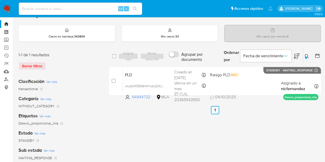
click at [304, 55] on button at bounding box center [307, 56] width 8 height 6
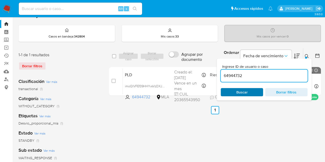
click at [240, 92] on span "Buscar" at bounding box center [241, 92] width 11 height 8
drag, startPoint x: 248, startPoint y: 72, endPoint x: 189, endPoint y: 64, distance: 60.3
click at [189, 64] on div "select-all-cases-checkbox Asignar caso Borrar selección Agrupar por documento O…" at bounding box center [215, 73] width 212 height 50
paste input "134741006"
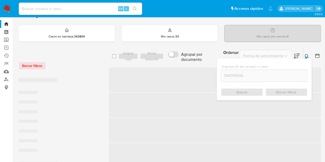
click at [306, 54] on icon at bounding box center [306, 56] width 4 height 4
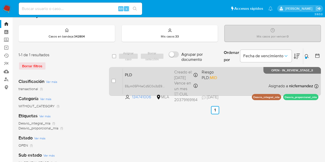
click at [159, 78] on div "PLD E6ym05FHleCdSC0o3zE9ZPz1 134741006 MLA Riesgo PLD: MID Creado el: 12/09/202…" at bounding box center [220, 81] width 195 height 26
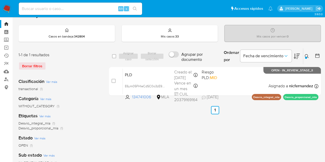
click at [308, 55] on icon at bounding box center [306, 56] width 4 height 4
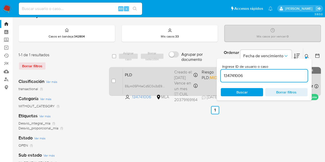
drag, startPoint x: 262, startPoint y: 75, endPoint x: 175, endPoint y: 67, distance: 87.1
click at [175, 67] on div "select-all-cases-checkbox Asignar caso Borrar selección Agrupar por documento O…" at bounding box center [215, 73] width 212 height 50
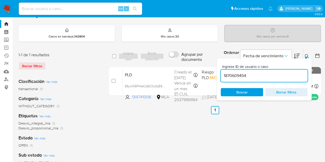
type input "1870609454"
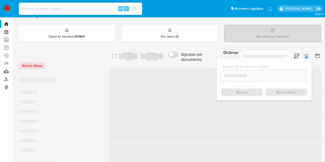
click at [306, 55] on icon at bounding box center [306, 56] width 4 height 4
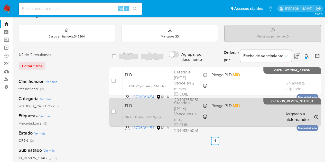
click at [168, 103] on span "PLD" at bounding box center [147, 105] width 45 height 7
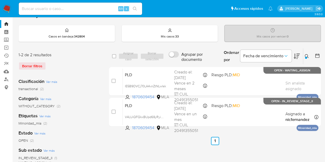
click at [84, 7] on input at bounding box center [80, 8] width 123 height 7
paste input "68165813"
type input "68165813"
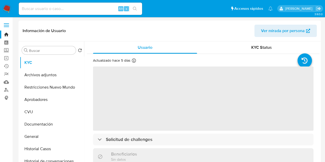
select select "10"
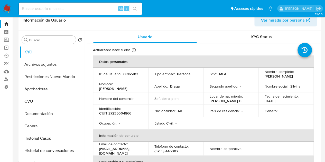
scroll to position [107, 0]
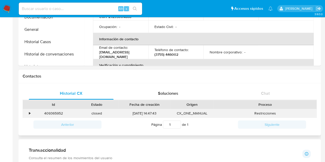
click at [55, 115] on div "409365952" at bounding box center [53, 113] width 43 height 8
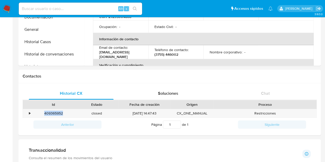
copy div "409365952"
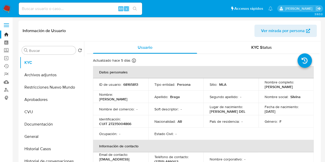
click at [8, 35] on link "Bandeja" at bounding box center [30, 35] width 61 height 8
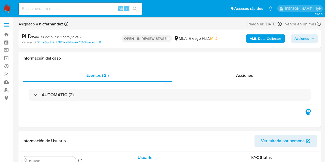
select select "10"
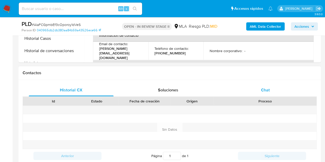
click at [281, 90] on div "Chat" at bounding box center [265, 90] width 85 height 12
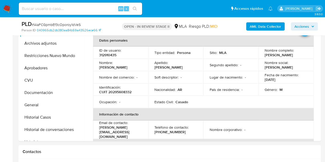
scroll to position [112, 0]
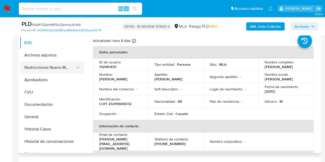
click at [41, 66] on button "Restricciones Nuevo Mundo" at bounding box center [50, 67] width 60 height 12
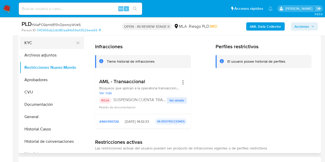
click at [48, 44] on button "KYC" at bounding box center [50, 43] width 60 height 12
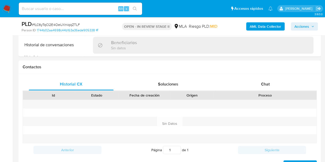
scroll to position [226, 0]
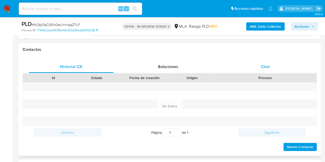
click at [272, 69] on div "Chat" at bounding box center [265, 67] width 85 height 12
select select "10"
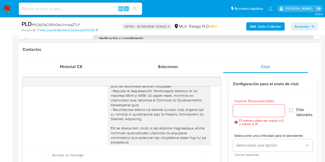
scroll to position [0, 0]
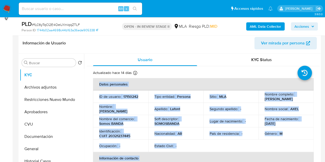
click at [265, 42] on span "Ver mirada por persona" at bounding box center [283, 43] width 44 height 12
click at [41, 136] on button "Documentación" at bounding box center [50, 136] width 60 height 12
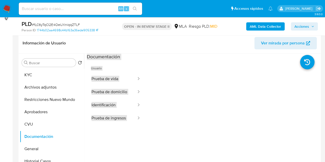
click at [116, 133] on ul "Usuario Prueba de vida Prueba de domicilio Identificación Prueba de ingresos" at bounding box center [116, 134] width 58 height 148
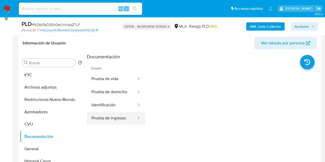
click at [111, 112] on button "Prueba de ingresos" at bounding box center [112, 118] width 50 height 13
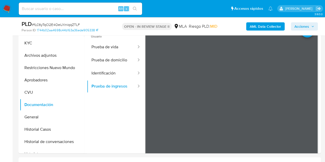
scroll to position [120, 0]
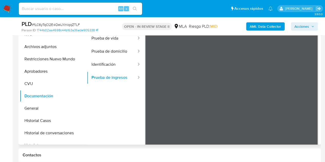
drag, startPoint x: 319, startPoint y: 47, endPoint x: 318, endPoint y: 58, distance: 11.4
click at [318, 58] on div "Buscar Volver al orden por defecto KYC Archivos adjuntos Restricciones Nuevo Mu…" at bounding box center [169, 78] width 302 height 131
click at [109, 40] on button "Prueba de vida" at bounding box center [112, 38] width 50 height 13
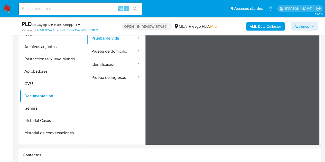
scroll to position [116, 0]
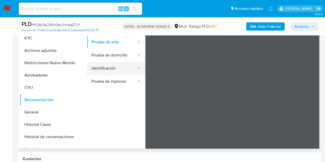
click at [117, 68] on button "Identificación" at bounding box center [112, 68] width 50 height 13
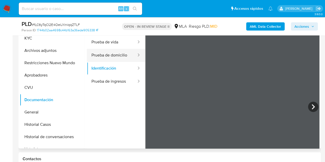
click at [118, 53] on button "Prueba de domicilio" at bounding box center [112, 55] width 50 height 13
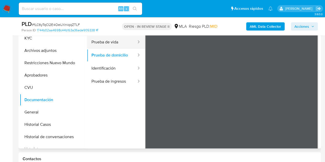
click at [109, 43] on button "Prueba de vida" at bounding box center [112, 42] width 50 height 13
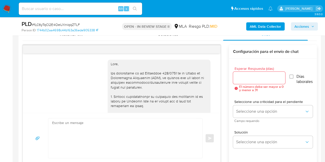
scroll to position [204, 0]
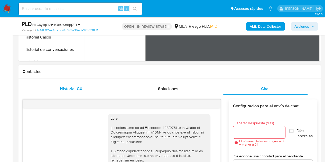
click at [88, 85] on div "Historial CX" at bounding box center [71, 89] width 85 height 12
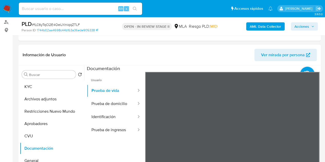
scroll to position [79, 0]
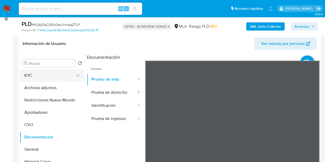
click at [51, 78] on button "KYC" at bounding box center [50, 75] width 60 height 12
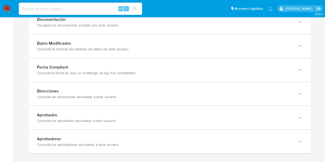
scroll to position [568, 0]
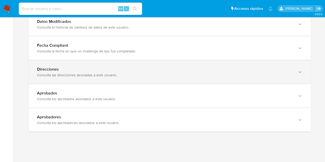
click at [197, 79] on div "Direcciones Consulta las direcciones asociadas a este usuario." at bounding box center [170, 71] width 282 height 23
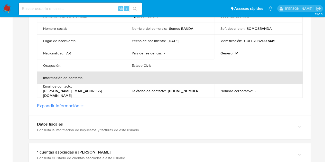
scroll to position [72, 0]
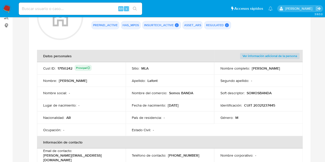
drag, startPoint x: 169, startPoint y: 93, endPoint x: 197, endPoint y: 90, distance: 28.1
click at [197, 91] on div "Nombre del comercio : Somos BANDA" at bounding box center [170, 93] width 76 height 5
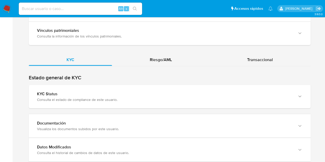
scroll to position [445, 0]
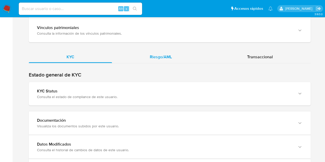
click at [178, 60] on div "Riesgo/AML" at bounding box center [161, 57] width 98 height 12
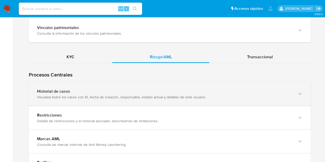
click at [53, 94] on div "Visualiza todos los casos con ID, fecha de creación, responsable, estado actual…" at bounding box center [164, 96] width 255 height 5
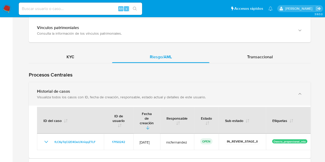
click at [53, 94] on div "Visualiza todos los casos con ID, fecha de creación, responsable, estado actual…" at bounding box center [164, 96] width 255 height 5
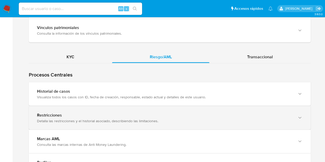
click at [80, 114] on div "Restricciones" at bounding box center [164, 114] width 255 height 5
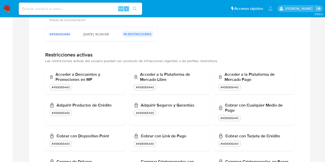
scroll to position [631, 0]
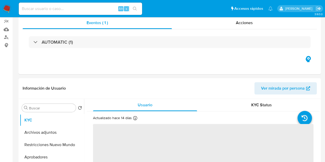
select select "10"
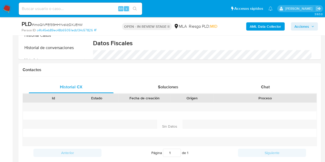
scroll to position [226, 0]
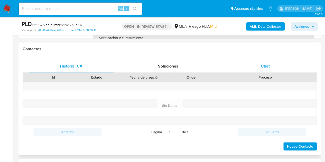
click at [275, 63] on div "Chat" at bounding box center [265, 66] width 85 height 12
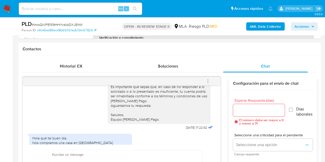
scroll to position [590, 0]
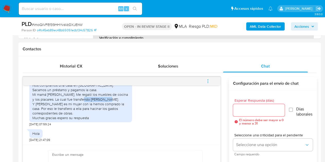
drag, startPoint x: 79, startPoint y: 108, endPoint x: 99, endPoint y: 107, distance: 20.0
click at [99, 107] on div "Hola qué tal buen día. Nos compramos una casa en parque Chacabuco. Sacamos un p…" at bounding box center [80, 99] width 97 height 42
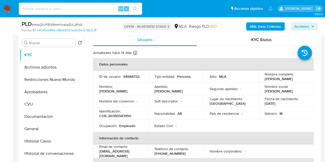
scroll to position [93, 0]
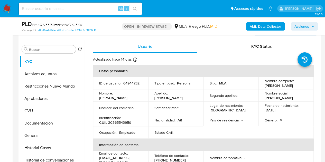
click at [119, 88] on td "ID de usuario : 64944732" at bounding box center [120, 83] width 55 height 12
click at [116, 96] on p "Franco" at bounding box center [113, 97] width 28 height 5
copy p "Franco"
click at [147, 105] on td "Nombre del comercio : -" at bounding box center [120, 108] width 55 height 12
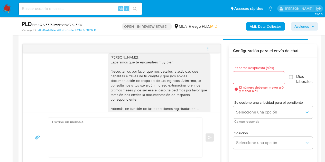
scroll to position [428, 0]
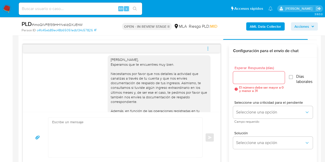
drag, startPoint x: 153, startPoint y: 85, endPoint x: 160, endPoint y: 88, distance: 7.5
click at [153, 85] on div "Hola Franco, Esperamos que te encuentres muy bien. Necesitamos por favor que no…" at bounding box center [159, 122] width 97 height 131
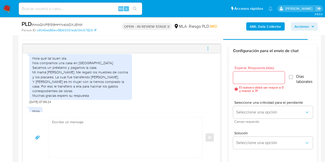
scroll to position [579, 0]
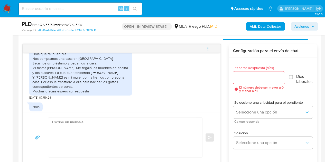
click at [136, 130] on textarea at bounding box center [123, 138] width 143 height 40
paste textarea "Hola Franco, Esperamos que te encuentres muy bien. Gracias por tu respuesta. En…"
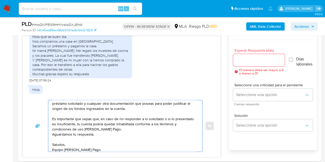
scroll to position [24, 0]
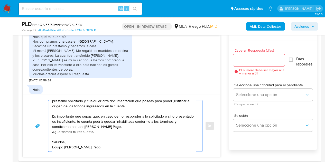
type textarea "Hola Franco, Esperamos que te encuentres muy bien. Gracias por tu respuesta. En…"
click at [262, 58] on input "Esperar Respuesta (días)" at bounding box center [259, 60] width 52 height 7
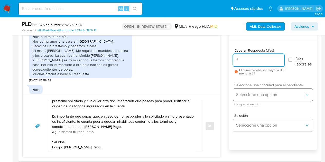
type input "3"
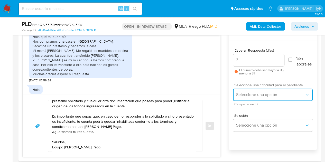
click at [254, 90] on button "Seleccione una opción" at bounding box center [273, 95] width 80 height 12
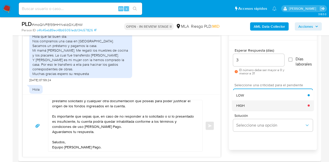
click at [254, 104] on div "HIGH" at bounding box center [271, 105] width 71 height 10
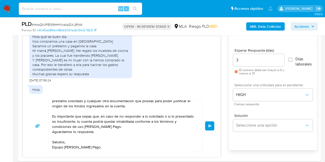
click at [224, 101] on div "17/09/2025 14:32:31 Hola, Esperamos que te encuentres muy bien. Te consultamos …" at bounding box center [170, 92] width 294 height 130
click at [209, 125] on span "Enviar" at bounding box center [210, 125] width 4 height 3
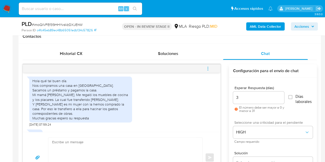
scroll to position [569, 0]
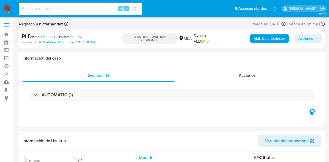
select select "10"
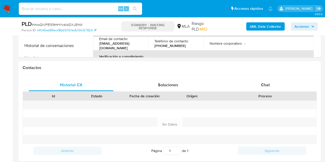
scroll to position [226, 0]
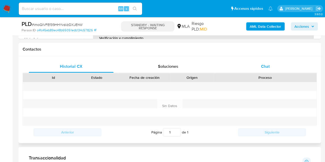
click at [272, 68] on div "Chat" at bounding box center [265, 66] width 85 height 12
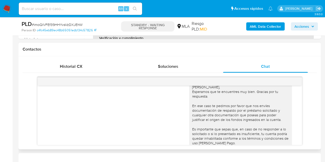
scroll to position [693, 0]
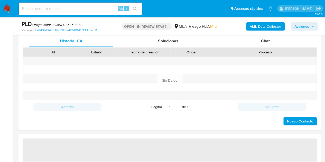
scroll to position [234, 0]
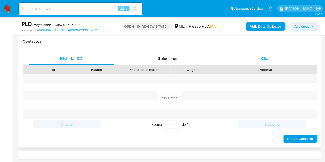
click at [265, 58] on span "Chat" at bounding box center [265, 58] width 9 height 6
select select "10"
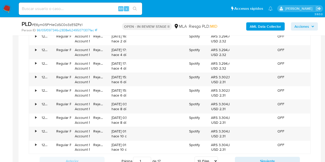
scroll to position [566, 0]
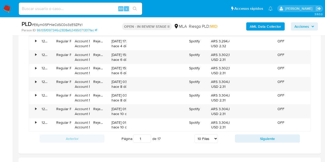
click at [260, 141] on div "Anterior Página 1 de 17 5 Filas 10 Filas 20 Filas 25 Filas 50 Filas 100 Filas S…" at bounding box center [170, 139] width 282 height 14
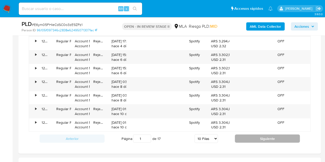
click at [258, 138] on button "Siguiente" at bounding box center [267, 138] width 65 height 8
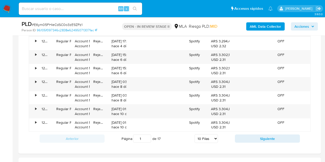
type input "2"
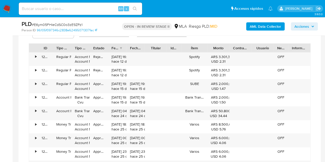
scroll to position [350, 0]
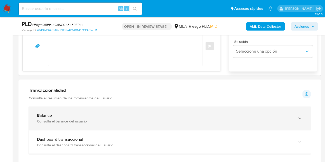
click at [251, 122] on div "Consulta el balance del usuario" at bounding box center [164, 121] width 255 height 5
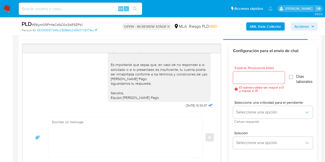
scroll to position [242, 0]
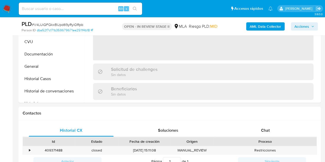
scroll to position [244, 0]
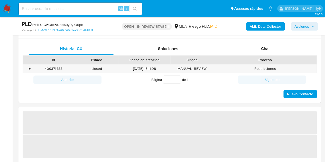
select select "10"
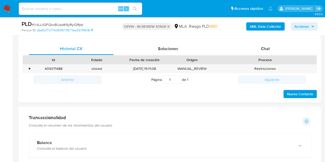
scroll to position [229, 0]
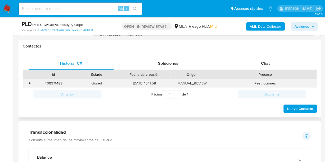
click at [58, 84] on div "409371488" at bounding box center [53, 83] width 43 height 8
copy div "409371488"
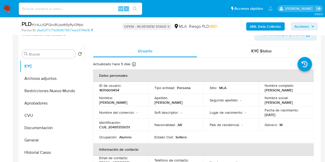
scroll to position [111, 0]
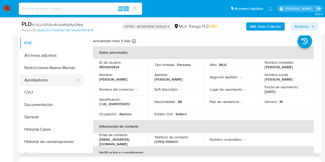
click at [49, 82] on button "Aprobadores" at bounding box center [50, 80] width 60 height 12
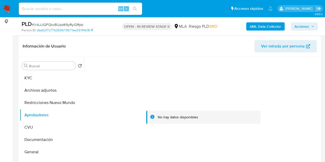
scroll to position [89, 0]
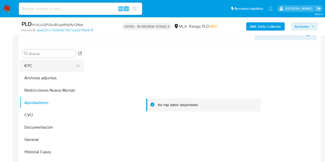
click at [44, 68] on button "KYC" at bounding box center [50, 66] width 60 height 12
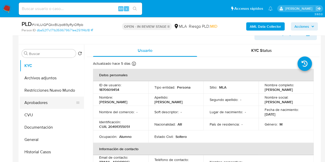
click at [37, 105] on button "Aprobadores" at bounding box center [50, 103] width 60 height 12
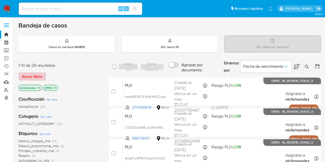
click at [42, 73] on button "Borrar filtros" at bounding box center [31, 76] width 27 height 8
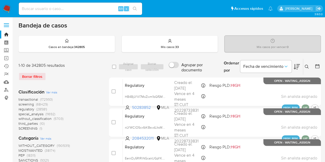
drag, startPoint x: 306, startPoint y: 66, endPoint x: 315, endPoint y: 63, distance: 9.7
click at [307, 66] on icon at bounding box center [306, 67] width 4 height 4
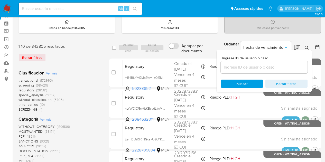
scroll to position [26, 0]
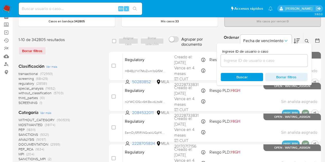
click at [253, 57] on input at bounding box center [263, 60] width 87 height 7
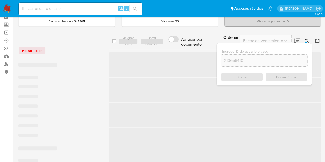
click at [306, 39] on icon at bounding box center [306, 41] width 4 height 4
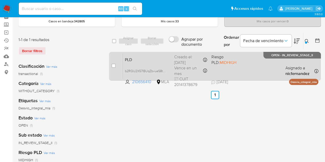
click at [162, 63] on div "PLD b2RQU2X57IBUqZbvueS8tZbO 210656410 MLA Riesgo PLD: MIDHIGH Creado el: [DATE…" at bounding box center [220, 66] width 195 height 26
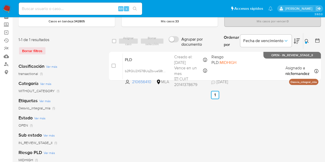
click at [308, 40] on icon at bounding box center [306, 41] width 4 height 4
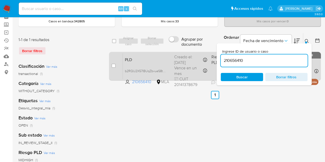
drag, startPoint x: 259, startPoint y: 60, endPoint x: 169, endPoint y: 51, distance: 90.5
click at [169, 51] on div "select-all-cases-checkbox Asignar caso Borrar selección Agrupar por documento O…" at bounding box center [215, 58] width 212 height 50
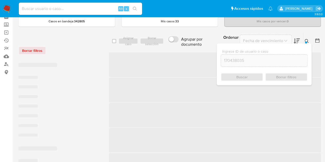
click at [305, 42] on div at bounding box center [306, 43] width 2 height 2
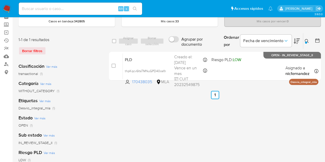
click at [306, 41] on icon at bounding box center [306, 41] width 4 height 4
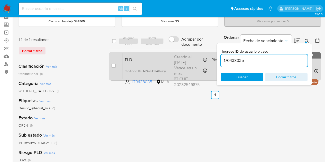
drag, startPoint x: 262, startPoint y: 62, endPoint x: 172, endPoint y: 53, distance: 90.5
click at [173, 52] on div "select-all-cases-checkbox Asignar caso Borrar selección Agrupar por documento O…" at bounding box center [215, 58] width 212 height 50
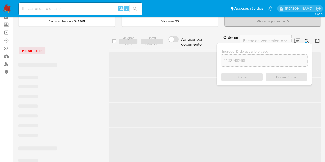
click at [308, 40] on icon at bounding box center [306, 41] width 4 height 4
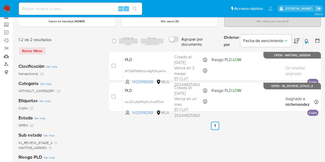
click at [307, 40] on icon at bounding box center [306, 41] width 4 height 4
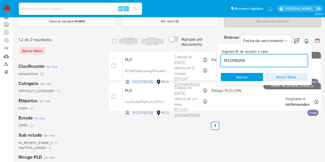
drag, startPoint x: 188, startPoint y: 55, endPoint x: 146, endPoint y: 51, distance: 42.3
click at [146, 51] on div "select-all-cases-checkbox Asignar caso Borrar selección Agrupar por documento O…" at bounding box center [215, 73] width 212 height 81
type input "267129302"
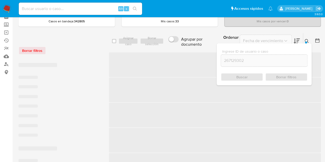
click at [305, 40] on icon at bounding box center [306, 41] width 4 height 4
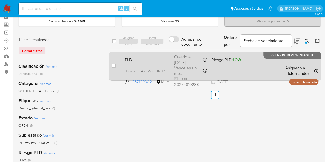
click at [164, 60] on span "PLD" at bounding box center [147, 59] width 45 height 7
click at [164, 70] on span "9o3aTvuSPf4l7JtVexKKXcQ2" at bounding box center [145, 71] width 40 height 6
click at [137, 61] on span "PLD" at bounding box center [147, 59] width 45 height 7
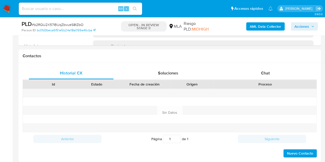
scroll to position [243, 0]
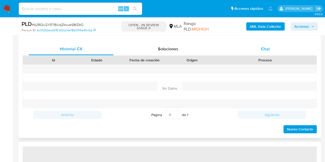
select select "10"
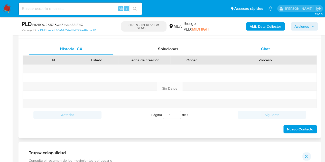
click at [261, 50] on span "Chat" at bounding box center [265, 49] width 9 height 6
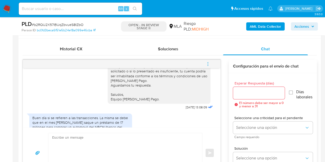
scroll to position [718, 0]
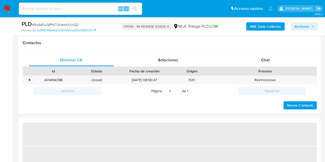
scroll to position [234, 0]
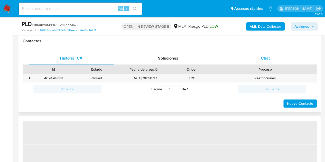
select select "10"
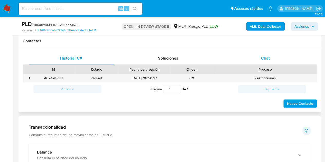
click at [273, 62] on div "Chat" at bounding box center [265, 58] width 85 height 12
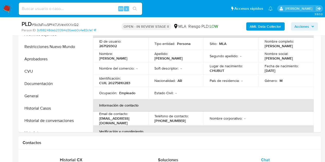
scroll to position [122, 0]
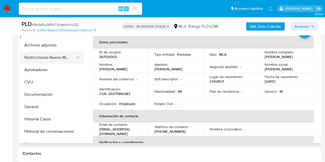
click at [38, 56] on button "Restricciones Nuevo Mundo" at bounding box center [50, 57] width 60 height 12
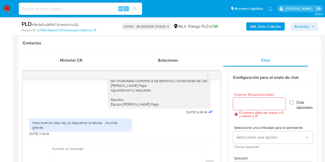
scroll to position [236, 0]
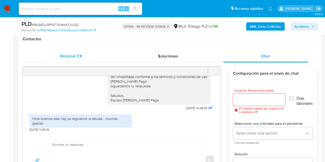
click at [94, 52] on div "Historial CX" at bounding box center [71, 56] width 85 height 12
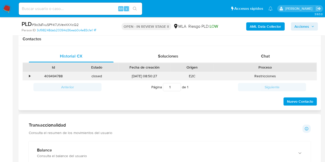
click at [53, 76] on div "409494788" at bounding box center [53, 76] width 43 height 8
copy div "409494788"
click at [255, 60] on div "Chat" at bounding box center [265, 56] width 85 height 12
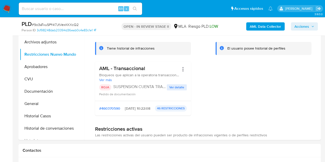
scroll to position [112, 0]
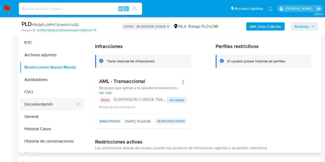
click at [39, 99] on button "Documentación" at bounding box center [50, 104] width 60 height 12
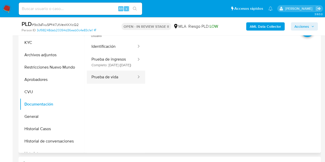
click at [120, 80] on button "Prueba de vida" at bounding box center [112, 77] width 50 height 13
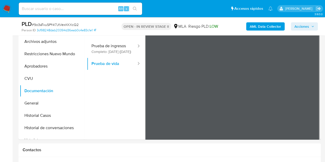
scroll to position [105, 0]
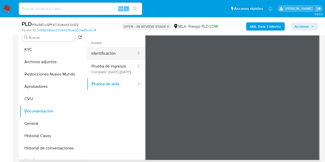
click at [107, 53] on button "Identificación" at bounding box center [112, 53] width 50 height 13
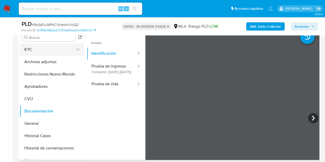
click at [44, 51] on button "KYC" at bounding box center [50, 49] width 60 height 12
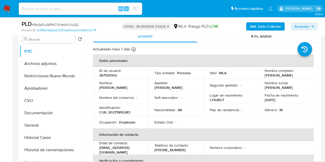
scroll to position [113, 0]
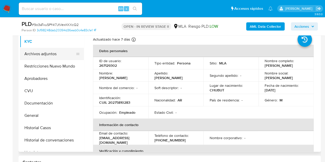
click at [45, 52] on button "Archivos adjuntos" at bounding box center [50, 54] width 60 height 12
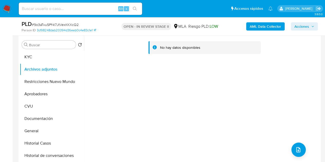
scroll to position [97, 0]
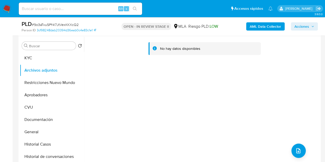
click at [254, 25] on b "AML Data Collector" at bounding box center [264, 26] width 31 height 8
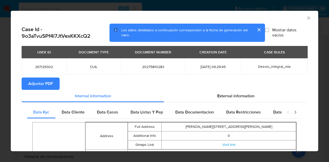
click at [49, 82] on span "Adjuntar PDF" at bounding box center [40, 83] width 25 height 11
click at [306, 18] on icon "Cerrar ventana" at bounding box center [308, 17] width 5 height 5
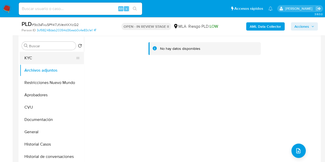
click at [44, 59] on button "KYC" at bounding box center [50, 58] width 60 height 12
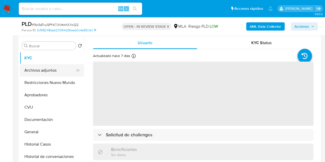
click at [43, 71] on button "Archivos adjuntos" at bounding box center [50, 70] width 60 height 12
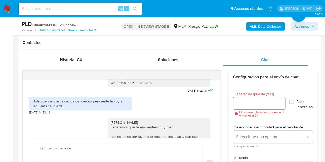
scroll to position [261, 0]
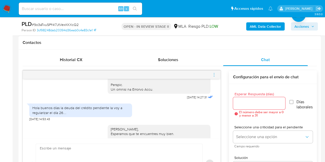
drag, startPoint x: 39, startPoint y: 120, endPoint x: 60, endPoint y: 125, distance: 21.8
click at [39, 115] on div "Hola buenos días la deuda del crédito pendiente la voy a regularizar el día 26.…" at bounding box center [80, 109] width 97 height 9
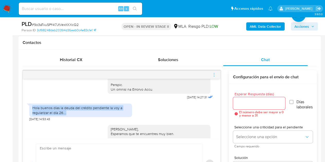
drag, startPoint x: 66, startPoint y: 123, endPoint x: 31, endPoint y: 117, distance: 35.4
click at [31, 117] on div "Hola buenos días la deuda del crédito pendiente la voy a regularizar el día 26.…" at bounding box center [80, 109] width 103 height 13
copy div "Hola buenos días la deuda del crédito pendiente la voy a regularizar el día 26.…"
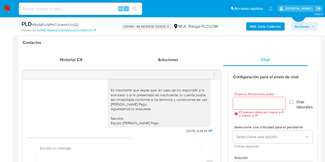
scroll to position [391, 0]
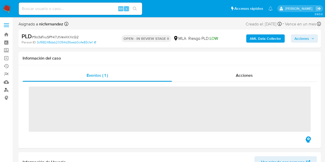
click at [5, 91] on link "Buscador de personas" at bounding box center [30, 90] width 61 height 8
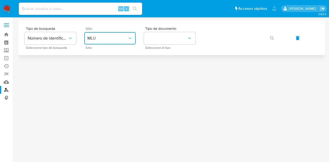
click at [118, 43] on button "MLU" at bounding box center [109, 38] width 51 height 12
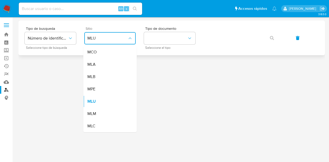
click at [119, 64] on div "MLA" at bounding box center [108, 64] width 42 height 12
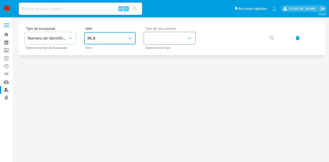
drag, startPoint x: 175, startPoint y: 39, endPoint x: 174, endPoint y: 44, distance: 5.3
click at [175, 39] on button "identificationType" at bounding box center [169, 38] width 51 height 12
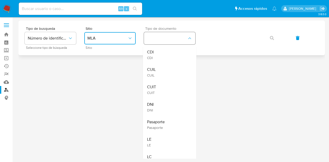
click at [171, 66] on div "CUIL CUIL" at bounding box center [168, 71] width 42 height 17
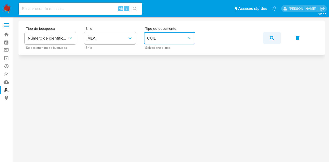
click at [273, 39] on icon "button" at bounding box center [272, 38] width 4 height 4
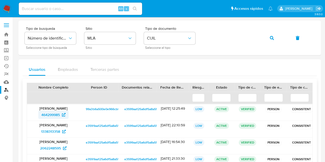
click at [47, 113] on span "464299985" at bounding box center [50, 115] width 18 height 8
click at [273, 38] on icon "button" at bounding box center [272, 38] width 4 height 4
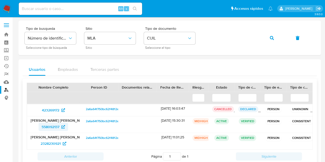
click at [48, 127] on span "558092137" at bounding box center [51, 127] width 18 height 8
click at [270, 37] on icon "button" at bounding box center [272, 38] width 4 height 4
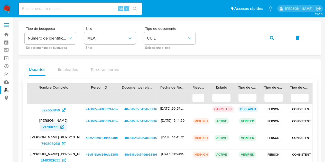
click at [47, 126] on span "21780695" at bounding box center [51, 127] width 16 height 8
click at [268, 35] on button "button" at bounding box center [271, 38] width 17 height 12
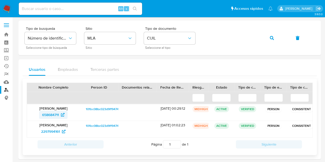
click at [50, 114] on span "658684711" at bounding box center [50, 115] width 17 height 8
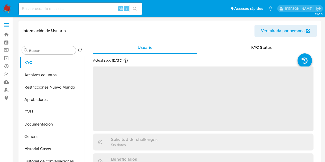
click at [269, 33] on span "Ver mirada por persona" at bounding box center [283, 31] width 44 height 12
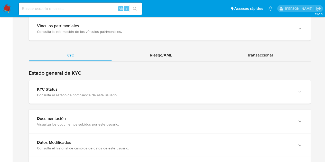
scroll to position [464, 0]
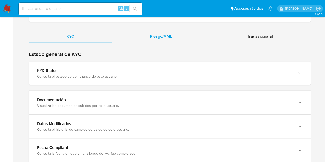
click at [160, 35] on span "Riesgo/AML" at bounding box center [161, 36] width 22 height 6
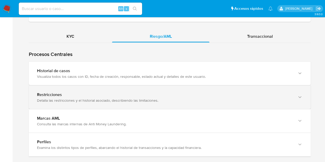
click at [111, 99] on div "Detalla las restricciones y el historial asociado, describiendo las limitacione…" at bounding box center [164, 100] width 255 height 5
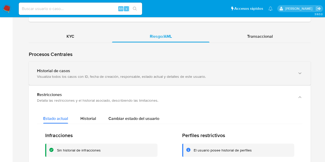
click at [119, 78] on div "Historial de casos Visualiza todos los casos con ID, fecha de creación, respons…" at bounding box center [170, 73] width 282 height 23
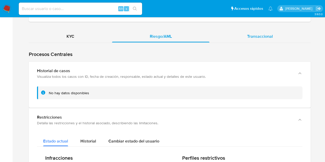
click at [249, 38] on div "Transaccional" at bounding box center [259, 36] width 101 height 12
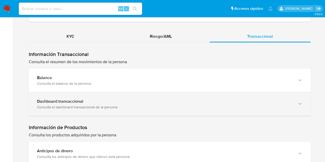
click at [39, 98] on b "Dashboard transaccional" at bounding box center [60, 101] width 46 height 6
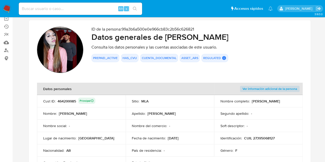
scroll to position [37, 0]
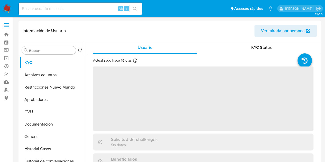
click at [263, 32] on span "Ver mirada por persona" at bounding box center [283, 31] width 44 height 12
select select "10"
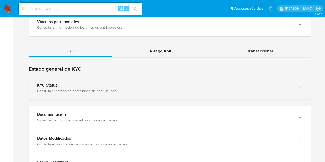
scroll to position [455, 0]
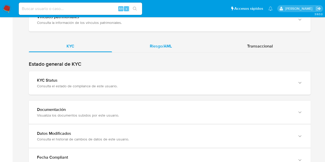
click at [176, 50] on div "Riesgo/AML" at bounding box center [161, 46] width 98 height 12
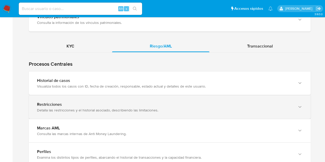
click at [118, 108] on div "Detalla las restricciones y el historial asociado, describiendo las limitacione…" at bounding box center [164, 110] width 255 height 5
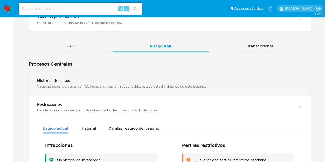
click at [221, 78] on div "Historial de casos" at bounding box center [164, 80] width 255 height 5
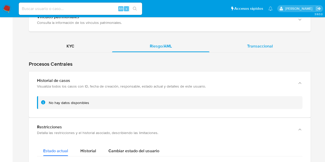
click at [254, 40] on div "Transaccional" at bounding box center [259, 46] width 101 height 12
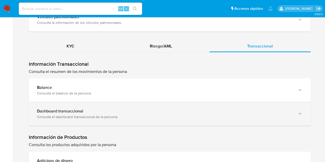
click at [39, 111] on b "Dashboard transaccional" at bounding box center [60, 111] width 46 height 6
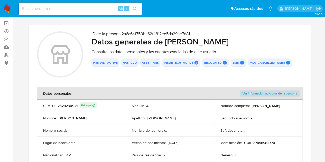
scroll to position [37, 0]
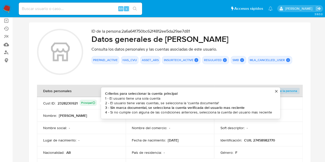
click at [73, 101] on div "2328230921 Principal Criterios para seleccionar la cuenta principal 1 - El usua…" at bounding box center [76, 103] width 39 height 7
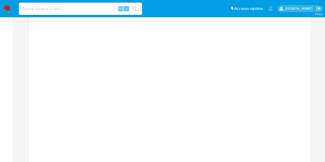
scroll to position [539, 0]
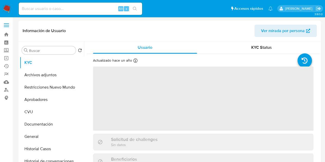
click at [279, 31] on span "Ver mirada por persona" at bounding box center [283, 31] width 44 height 12
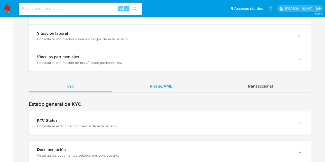
scroll to position [413, 0]
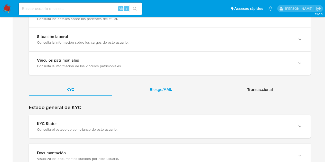
click at [172, 83] on div "Riesgo/AML" at bounding box center [161, 89] width 98 height 12
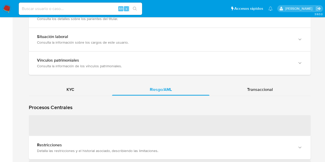
scroll to position [464, 0]
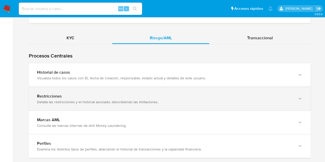
click at [50, 99] on div "Detalla las restricciones y el historial asociado, describiendo las limitacione…" at bounding box center [164, 101] width 255 height 5
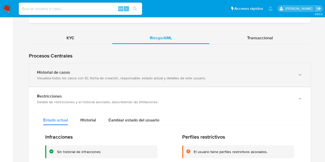
click at [87, 75] on div "Visualiza todos los casos con ID, fecha de creación, responsable, estado actual…" at bounding box center [164, 77] width 255 height 5
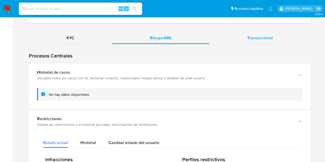
click at [245, 36] on div "Transaccional" at bounding box center [259, 38] width 101 height 12
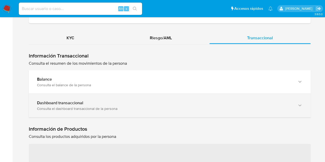
click at [64, 101] on b "Dashboard transaccional" at bounding box center [60, 103] width 46 height 6
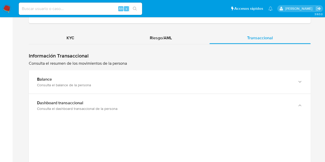
scroll to position [561, 0]
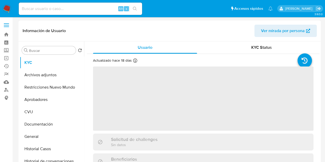
click at [269, 32] on span "Ver mirada por persona" at bounding box center [283, 31] width 44 height 12
select select "10"
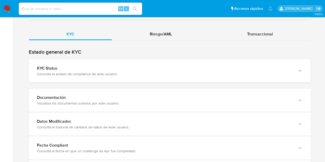
scroll to position [450, 0]
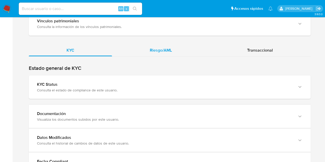
click at [156, 48] on span "Riesgo/AML" at bounding box center [161, 50] width 22 height 6
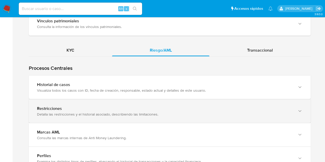
click at [51, 109] on div "Restricciones" at bounding box center [164, 108] width 255 height 5
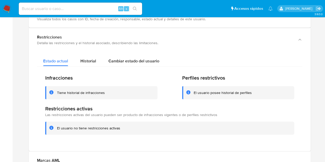
scroll to position [531, 0]
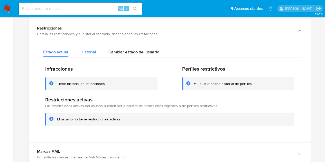
click at [86, 54] on div "Historial" at bounding box center [88, 51] width 16 height 14
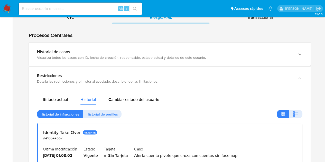
scroll to position [470, 0]
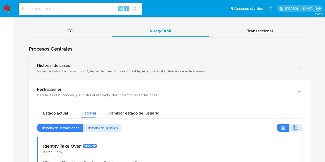
click at [121, 59] on div "Historial de casos Visualiza todos los casos con ID, fecha de creación, respons…" at bounding box center [170, 67] width 282 height 23
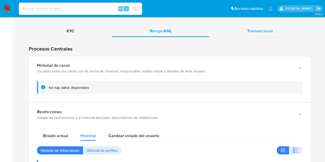
click at [249, 34] on div "Transaccional" at bounding box center [259, 31] width 101 height 12
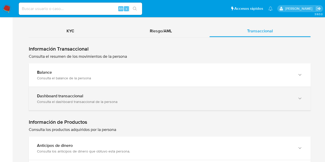
click at [50, 94] on b "Dashboard transaccional" at bounding box center [60, 96] width 46 height 6
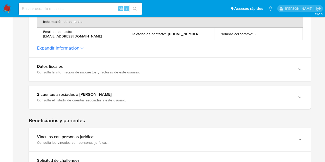
scroll to position [216, 0]
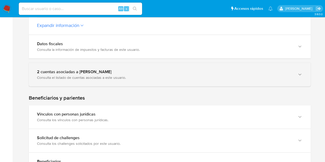
click at [135, 85] on div "2 cuentas asociadas a Camila Fernanda Muñoz Consulta el listado de cuentas asoc…" at bounding box center [170, 74] width 282 height 23
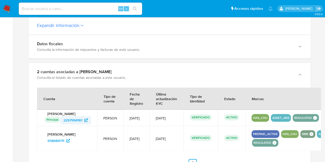
click at [75, 121] on span "2297994161" at bounding box center [72, 120] width 19 height 8
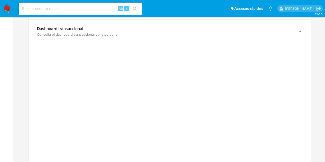
scroll to position [673, 0]
